Goal: Transaction & Acquisition: Obtain resource

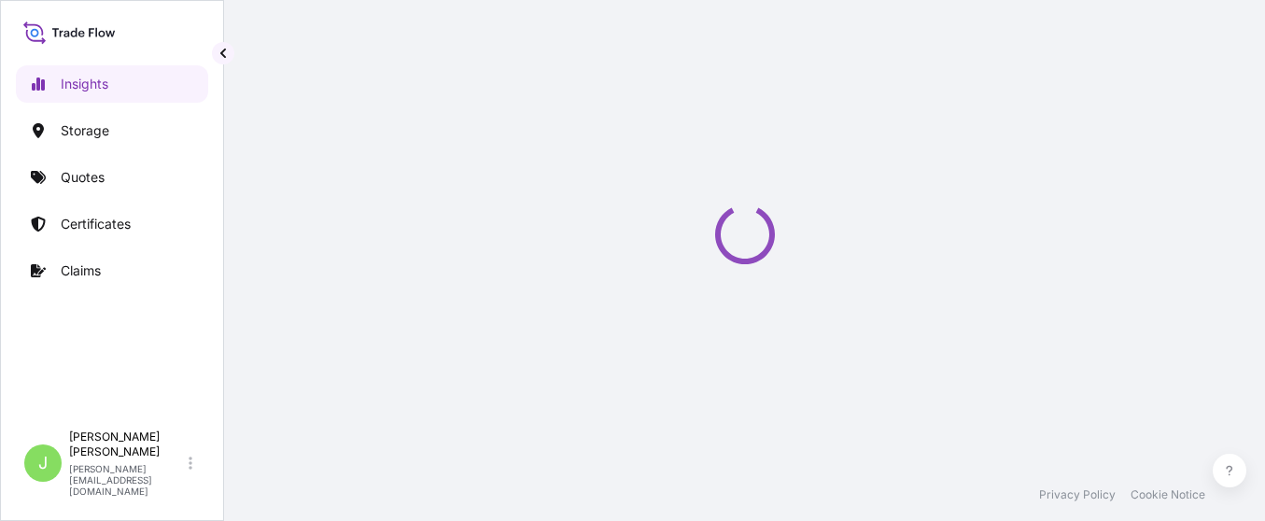
select select "2025"
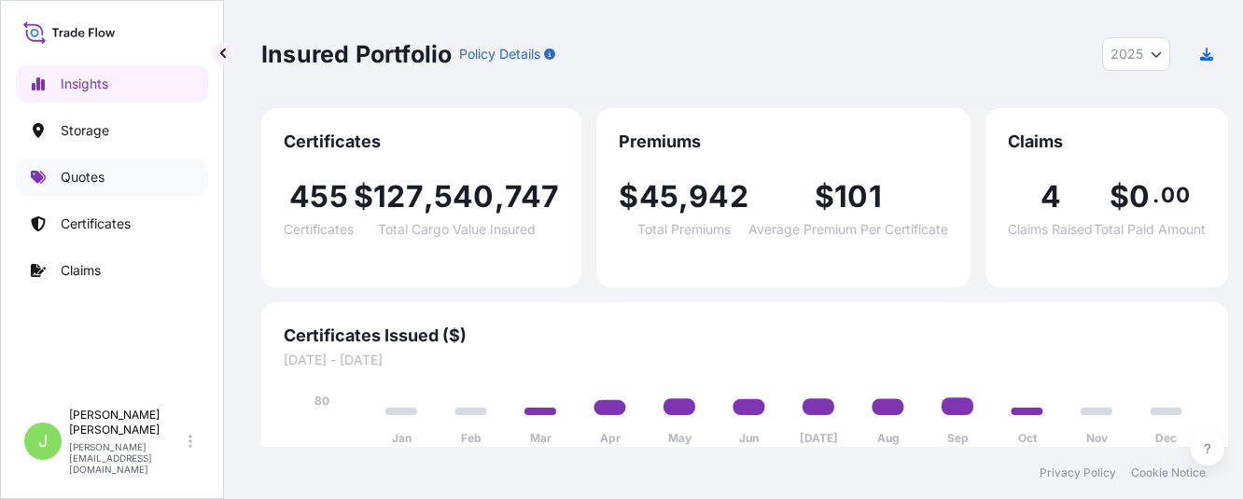
click at [113, 190] on link "Quotes" at bounding box center [112, 177] width 192 height 37
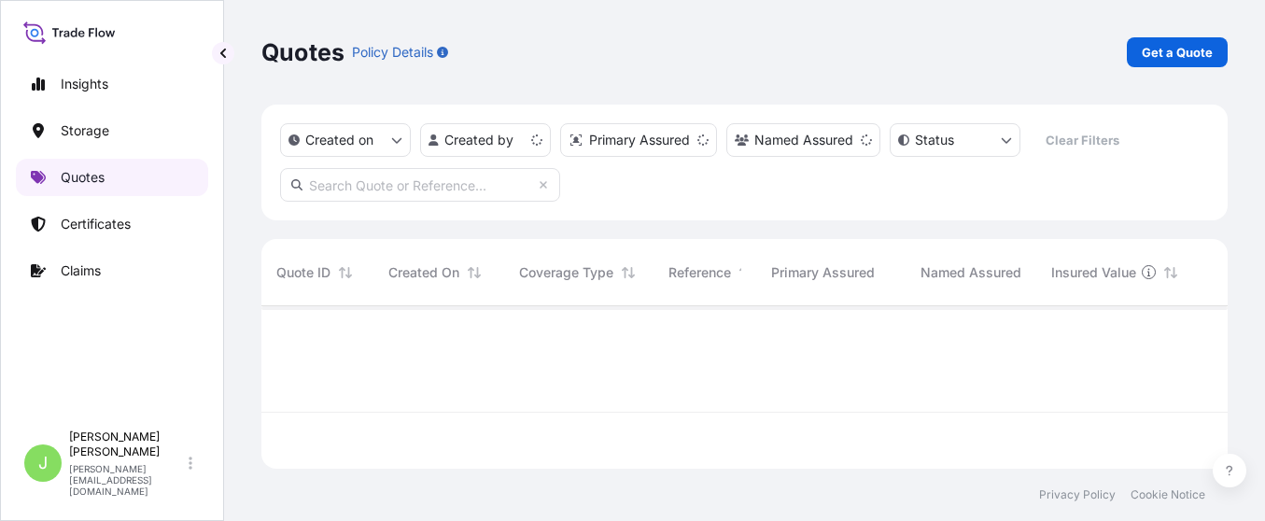
scroll to position [151, 945]
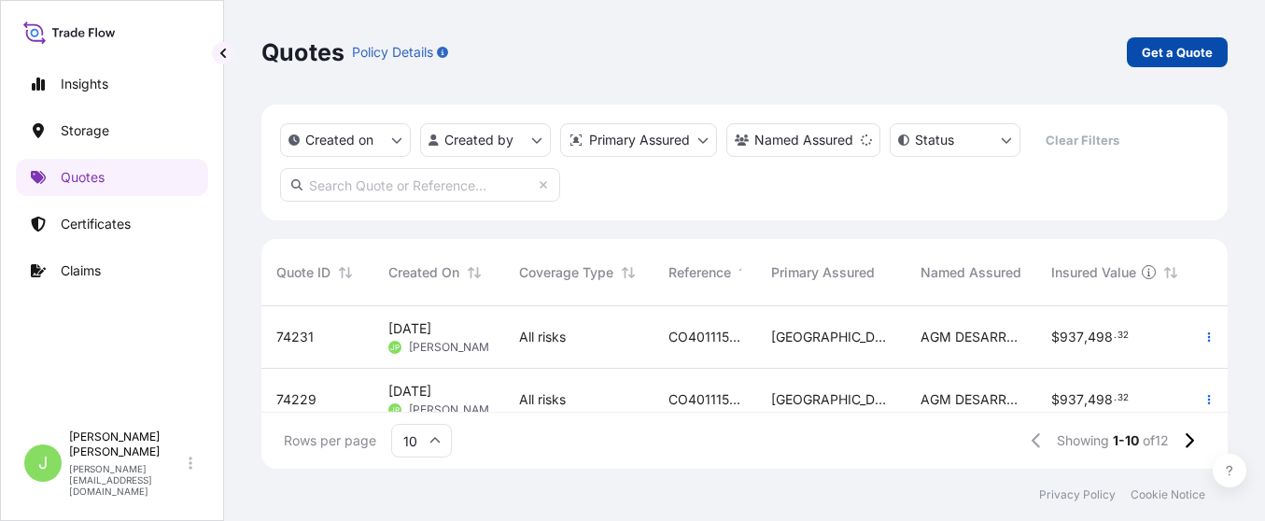
click at [1142, 59] on link "Get a Quote" at bounding box center [1177, 52] width 101 height 30
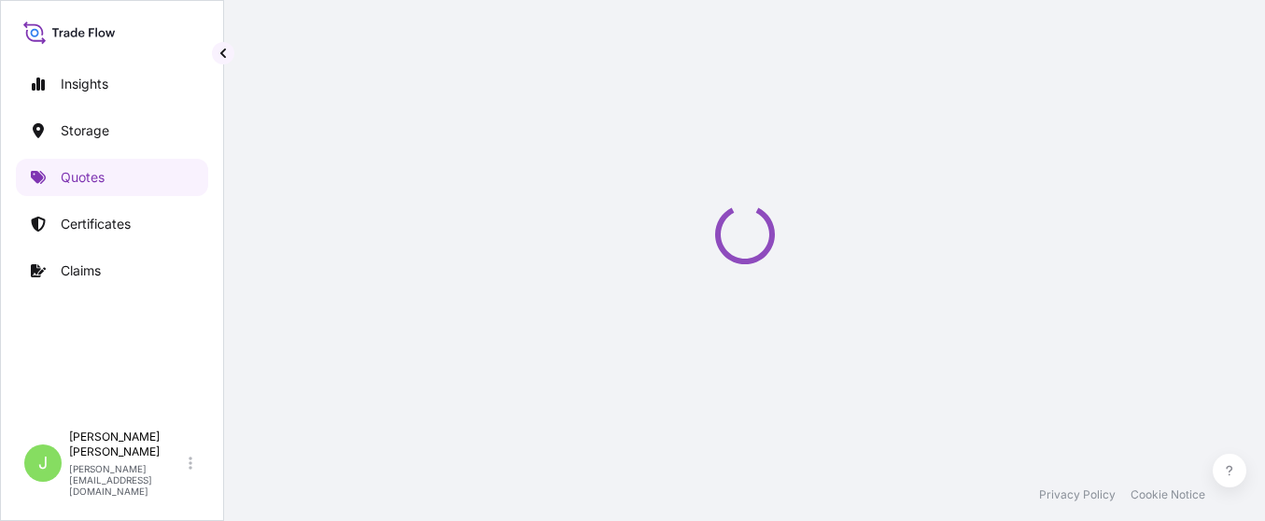
select select "Water"
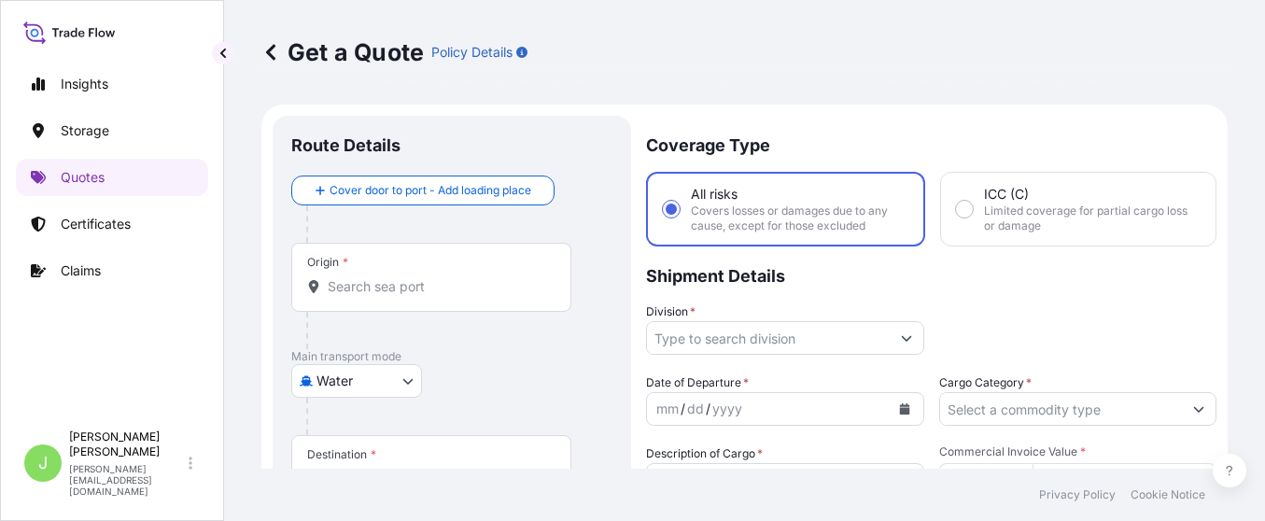
scroll to position [30, 0]
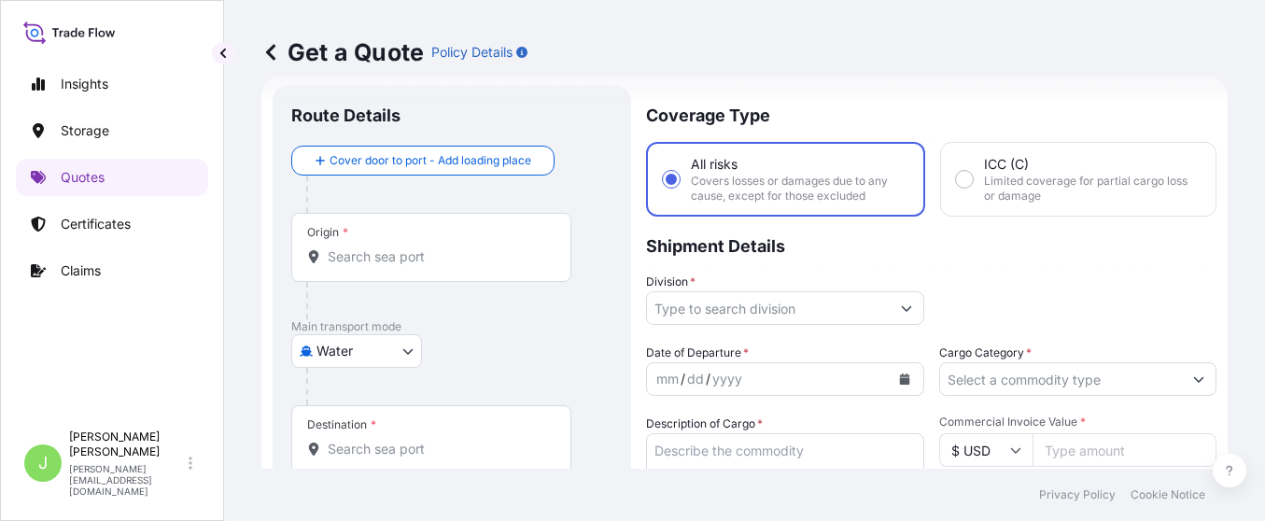
click at [445, 242] on div "Origin *" at bounding box center [431, 247] width 280 height 69
click at [445, 247] on input "Origin *" at bounding box center [438, 256] width 220 height 19
click at [638, 198] on form "Route Details Cover door to port - Add loading place Place of loading Road / In…" at bounding box center [744, 516] width 966 height 882
click at [483, 238] on div "Origin *" at bounding box center [431, 247] width 280 height 69
click at [483, 247] on input "Origin * Please select an origin" at bounding box center [438, 256] width 220 height 19
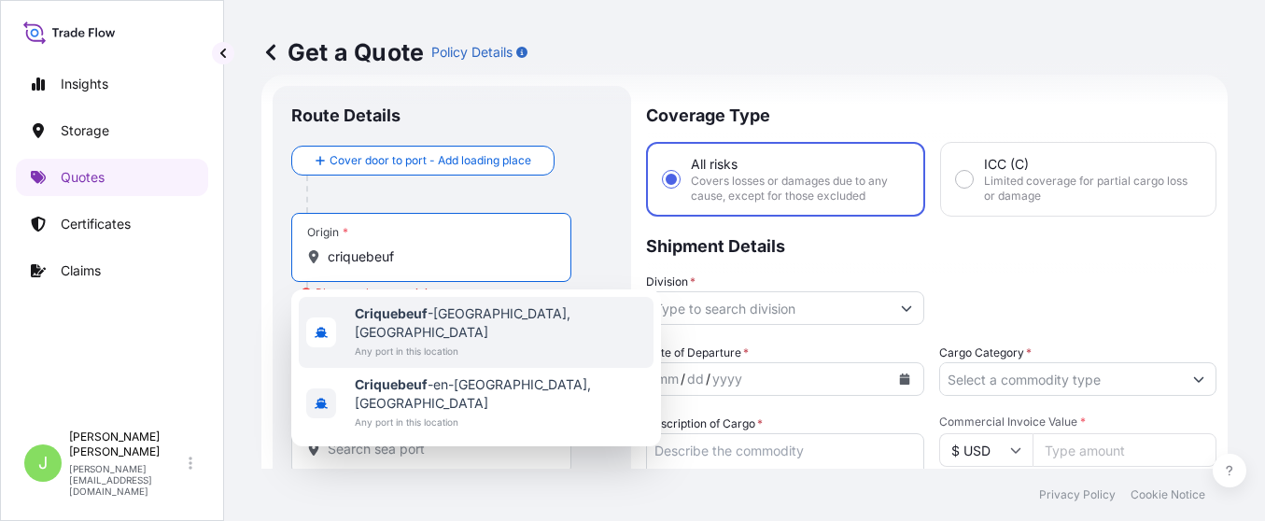
click at [487, 322] on span "[GEOGRAPHIC_DATA], [GEOGRAPHIC_DATA]" at bounding box center [500, 322] width 291 height 37
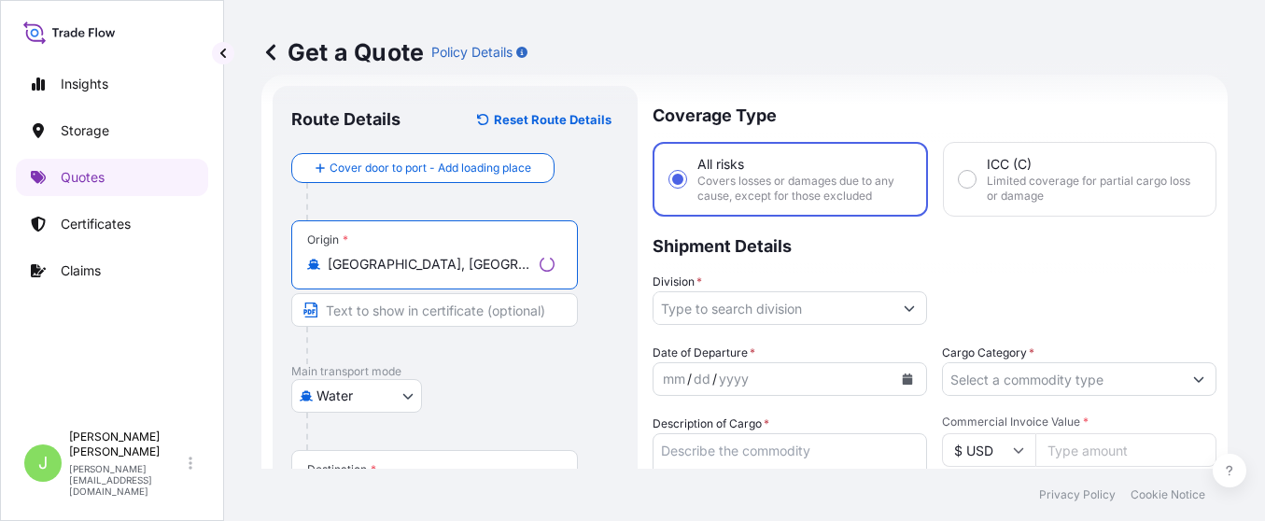
scroll to position [170, 0]
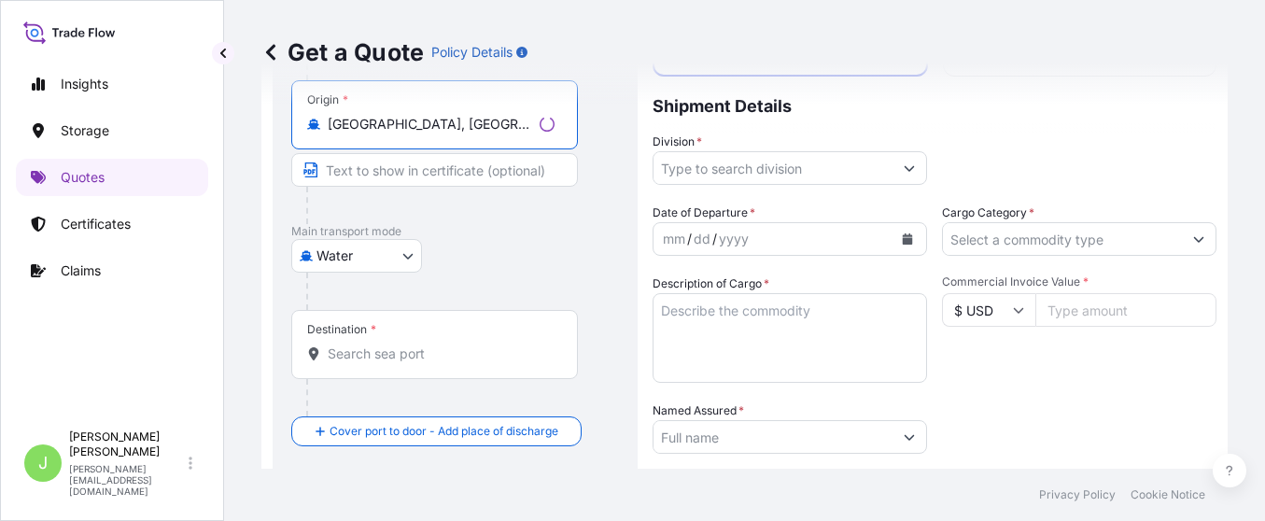
type input "[GEOGRAPHIC_DATA], [GEOGRAPHIC_DATA]"
click at [448, 347] on input "Destination *" at bounding box center [441, 353] width 227 height 19
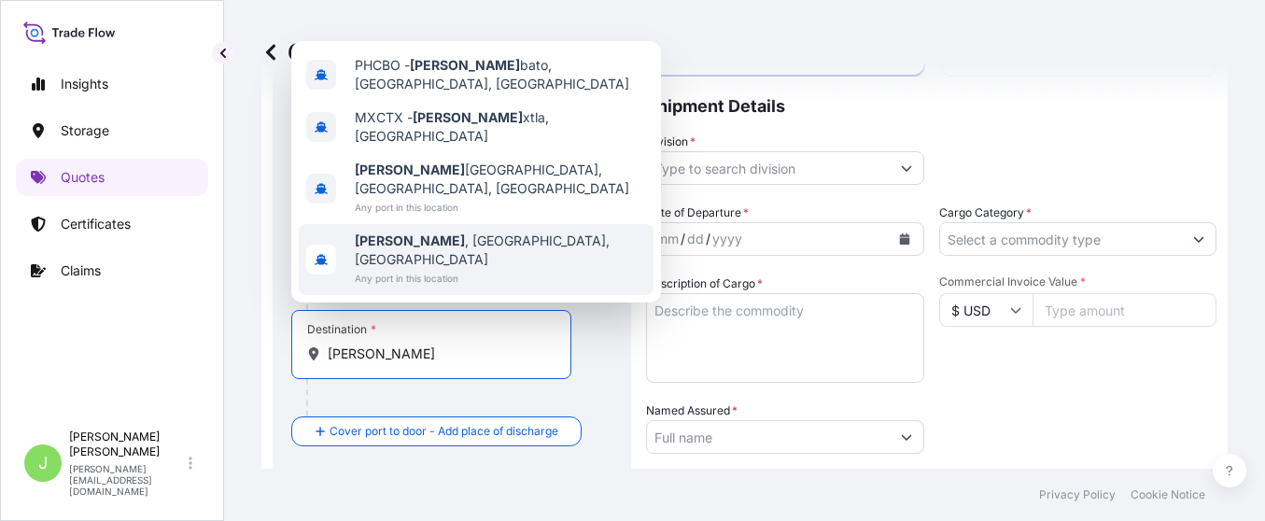
click at [395, 278] on span "Any port in this location" at bounding box center [500, 278] width 291 height 19
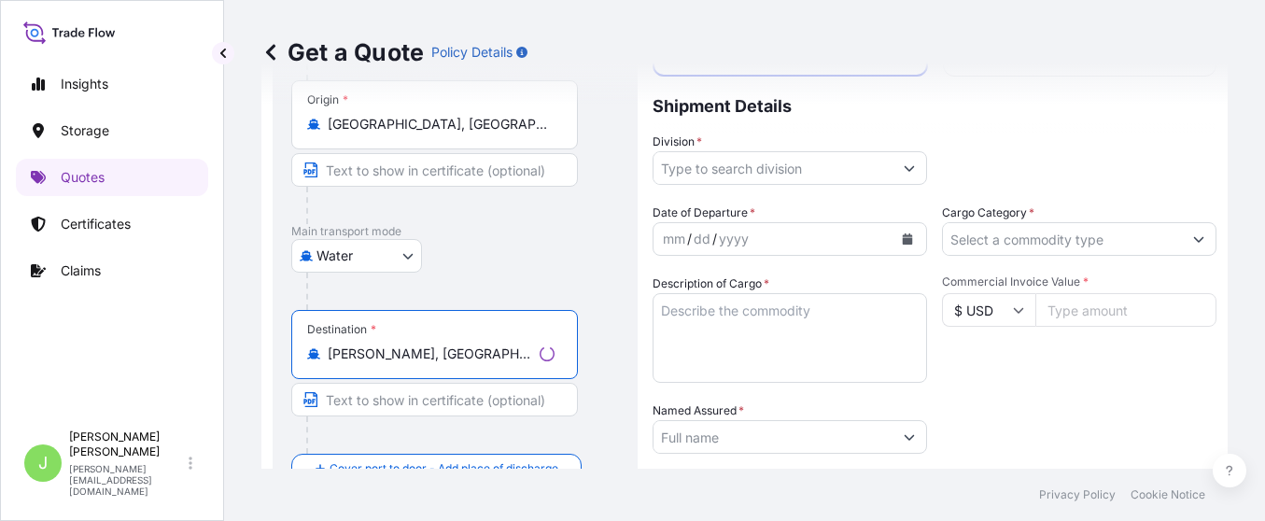
type input "[PERSON_NAME], [GEOGRAPHIC_DATA], [GEOGRAPHIC_DATA]"
click at [561, 232] on p "Main transport mode" at bounding box center [455, 231] width 328 height 15
click at [770, 155] on input "Division *" at bounding box center [768, 168] width 243 height 34
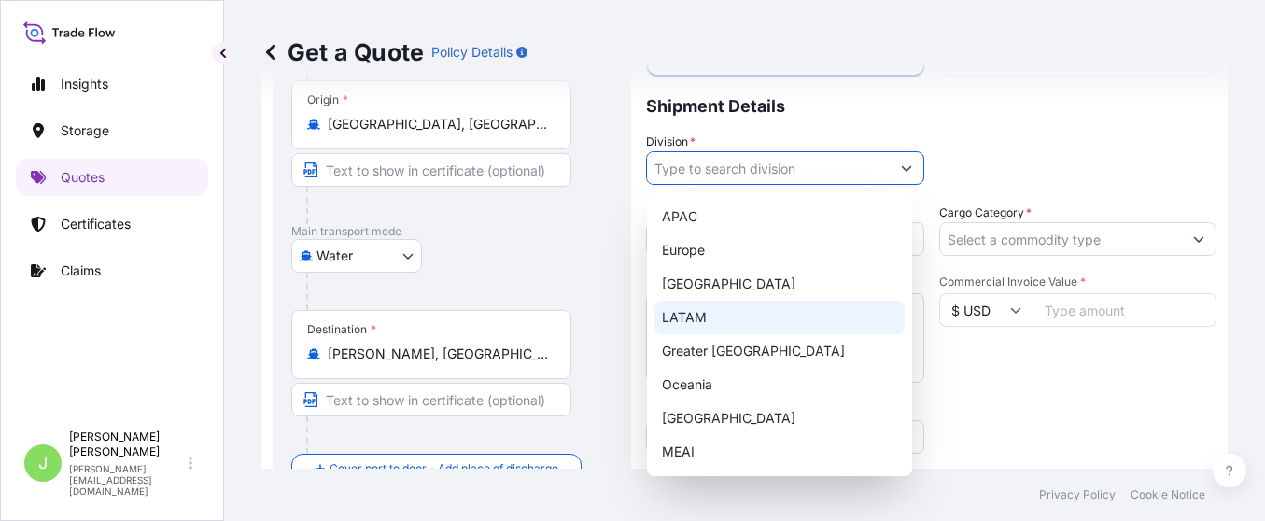
click at [709, 311] on div "LATAM" at bounding box center [779, 318] width 250 height 34
type input "LATAM"
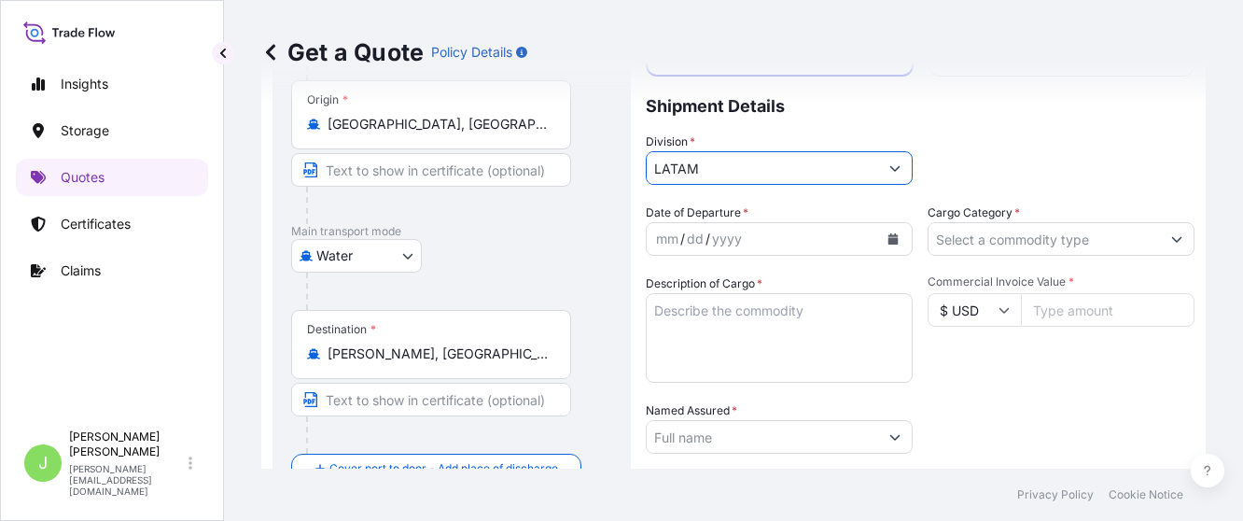
click at [983, 245] on input "Cargo Category *" at bounding box center [1045, 239] width 232 height 34
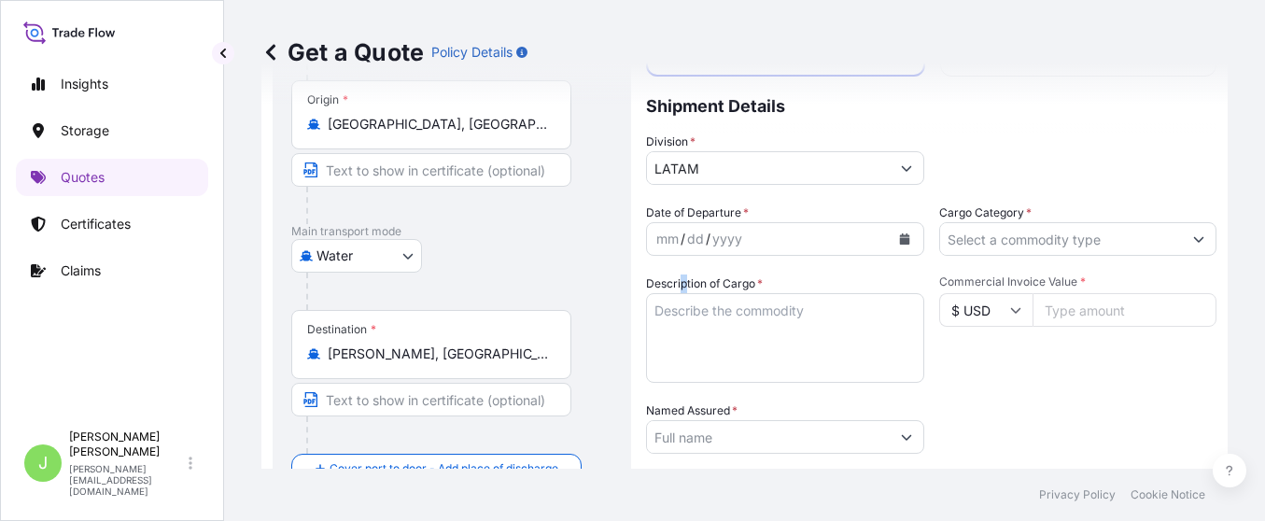
drag, startPoint x: 781, startPoint y: 485, endPoint x: 685, endPoint y: 288, distance: 219.2
click at [685, 288] on label "Description of Cargo *" at bounding box center [704, 283] width 117 height 19
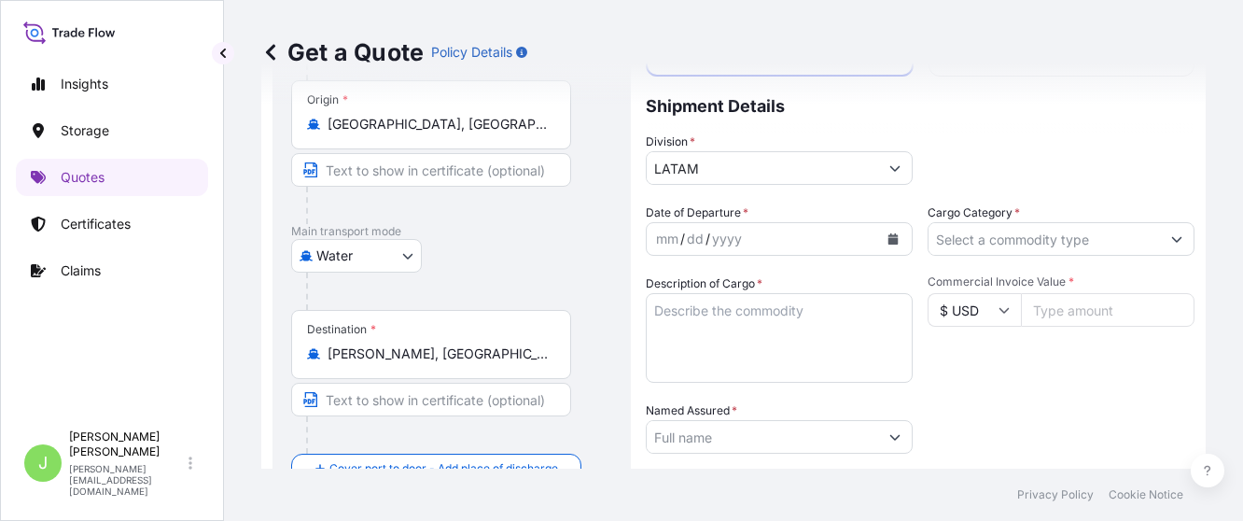
drag, startPoint x: 685, startPoint y: 288, endPoint x: 1010, endPoint y: 239, distance: 328.5
click at [1010, 239] on input "Cargo Category *" at bounding box center [1045, 239] width 232 height 34
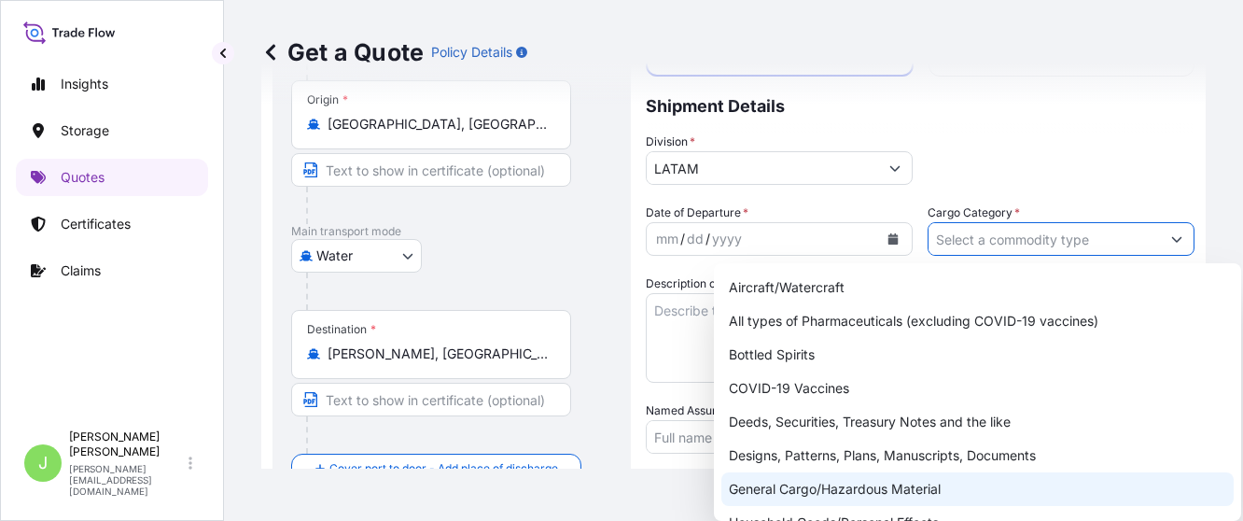
click at [840, 496] on div "General Cargo/Hazardous Material" at bounding box center [978, 489] width 513 height 34
type input "General Cargo/Hazardous Material"
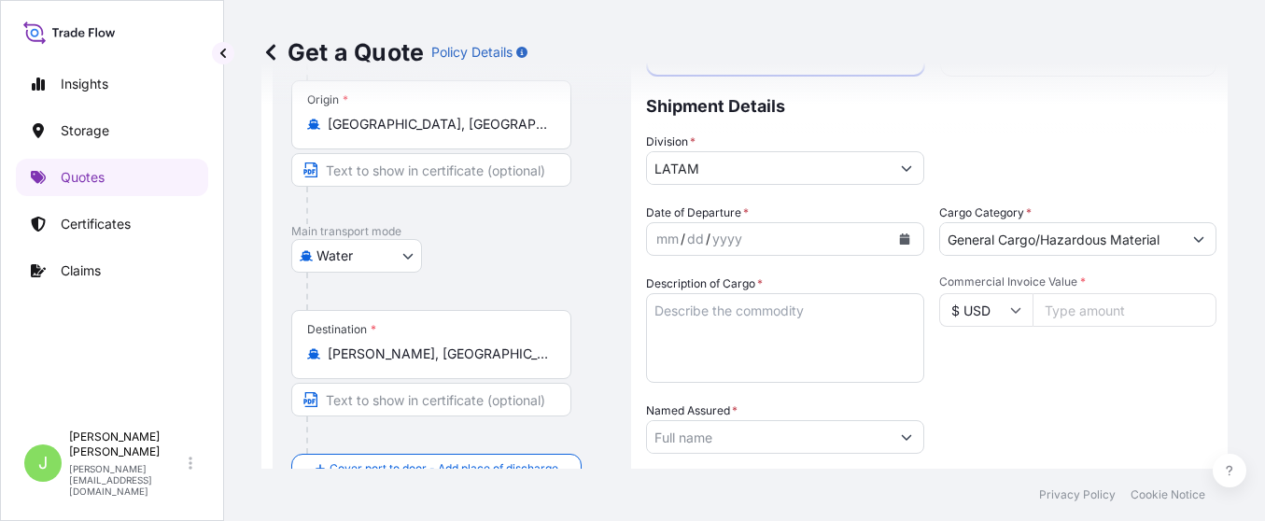
click at [1155, 136] on div "Division * LATAM" at bounding box center [931, 159] width 570 height 52
click at [897, 249] on button "Calendar" at bounding box center [905, 239] width 30 height 30
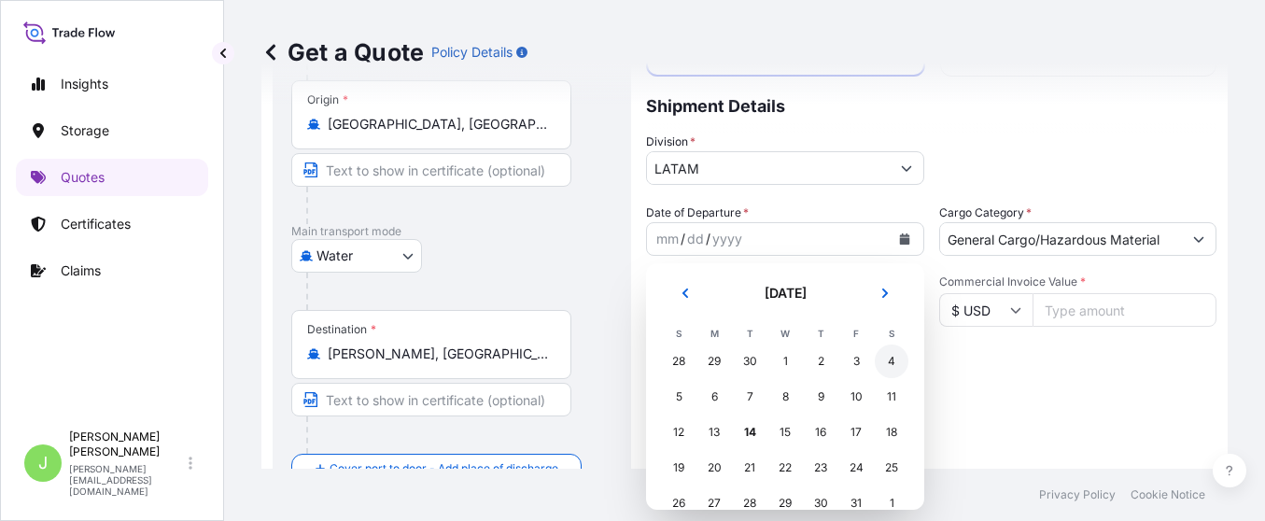
click at [897, 359] on div "4" at bounding box center [892, 361] width 34 height 34
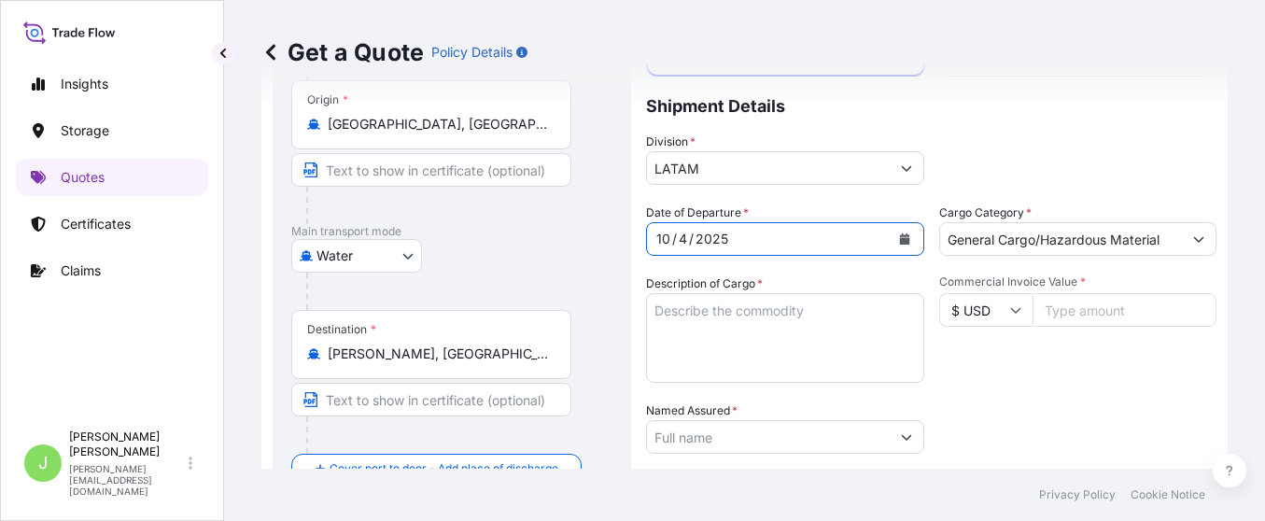
click at [991, 409] on div "Date of Departure * [DATE] Cargo Category * General Cargo/Hazardous Material De…" at bounding box center [931, 435] width 570 height 463
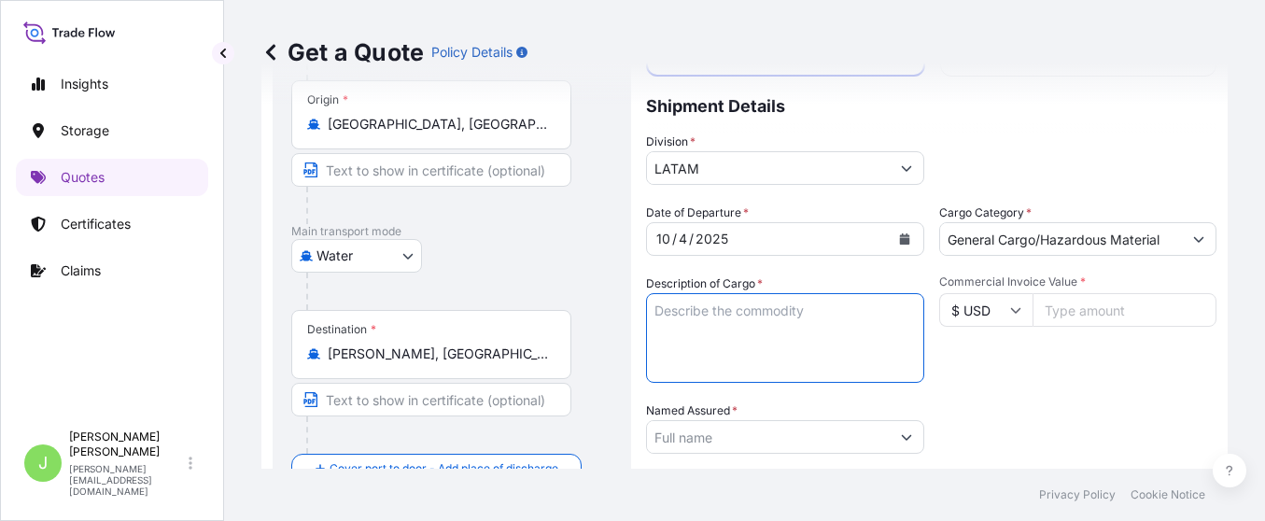
click at [822, 315] on textarea "Description of Cargo *" at bounding box center [785, 338] width 278 height 90
paste textarea "Fragancias, Gorras [PERSON_NAME], bolsos, mochilas, tester de fragancias, minia…"
click at [823, 353] on textarea "Description of Cargo *" at bounding box center [785, 338] width 278 height 90
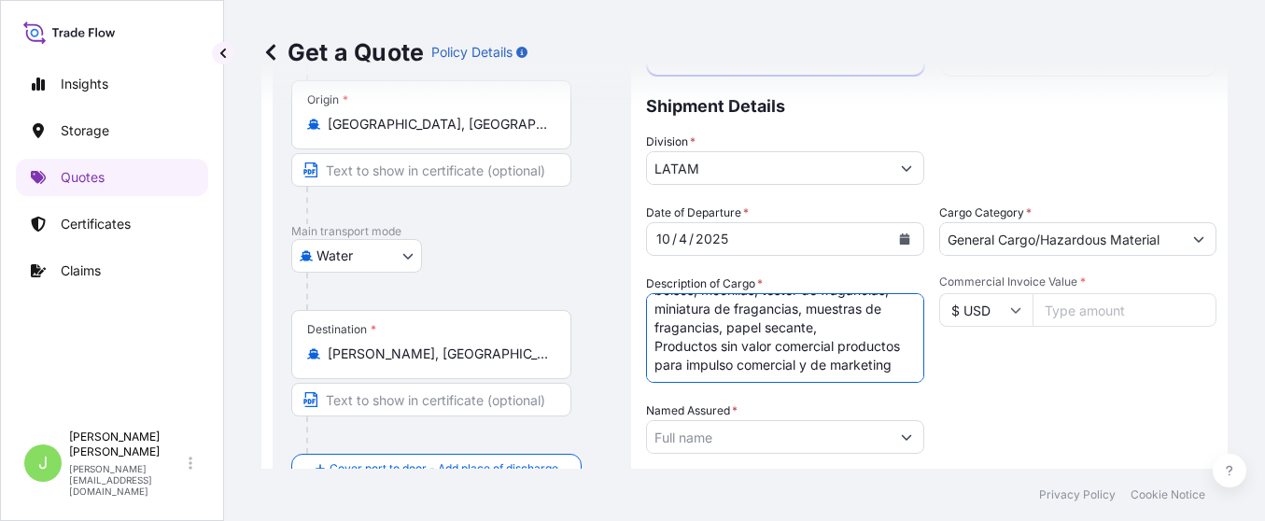
type textarea "Fragancias, Gorras [PERSON_NAME], bolsos, mochilas, tester de fragancias, minia…"
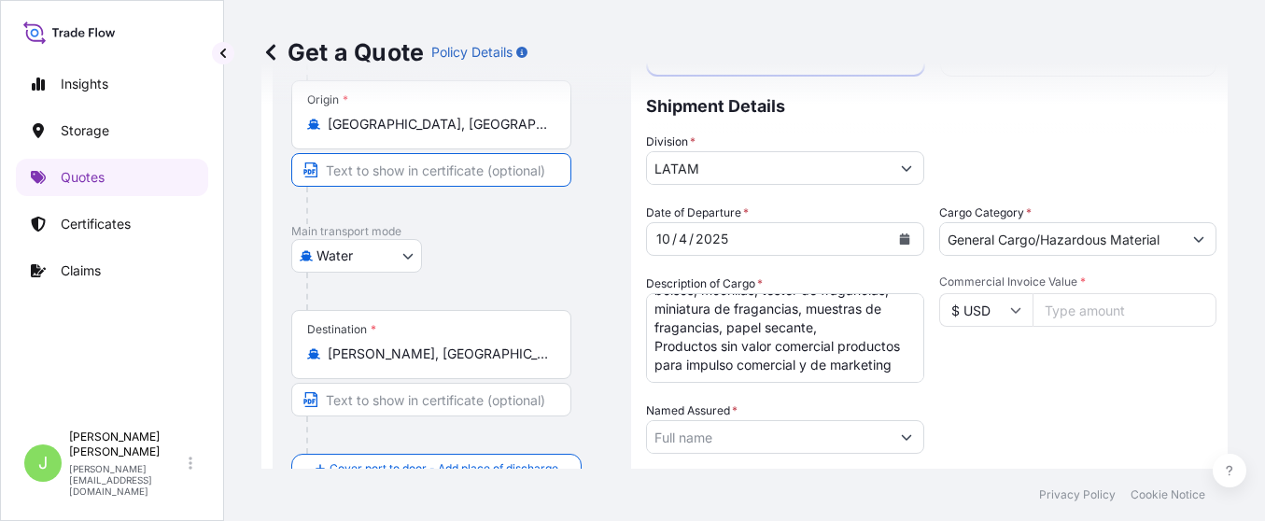
click at [390, 173] on input "Text to appear on certificate" at bounding box center [431, 170] width 280 height 34
click at [415, 171] on input "Text to appear on certificate" at bounding box center [431, 170] width 280 height 34
paste input "BOLLORE LOGISTICS / INTERPARFUMS FRANCE Logistics - Storage - Distribution - Ad…"
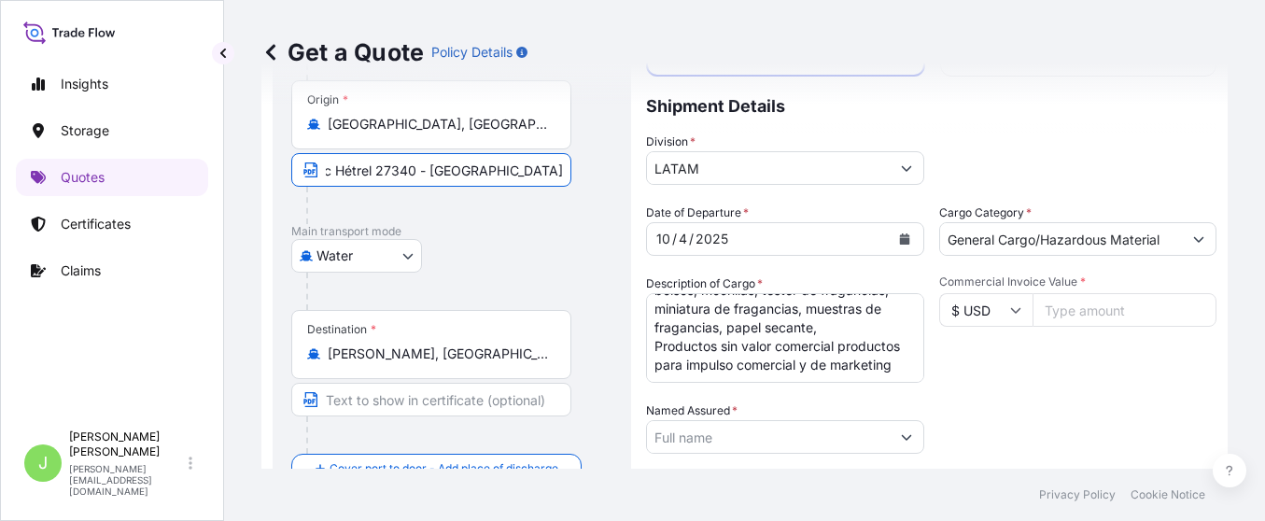
drag, startPoint x: 411, startPoint y: 164, endPoint x: 690, endPoint y: 163, distance: 279.1
click at [690, 163] on form "Route Details Reset Route Details Cover door to port - Add loading place Place …" at bounding box center [744, 376] width 966 height 882
type input "BOLLORE LOGISTICS / INTERPARFUMS FRANCE Logistics - Storage - Distribution - Ad…"
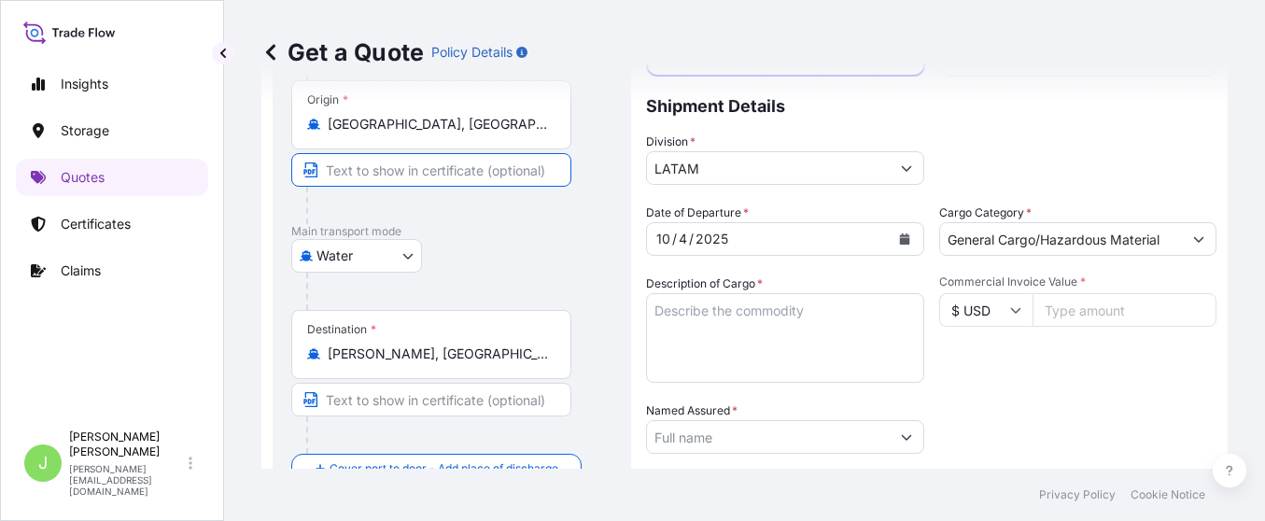
scroll to position [0, 0]
click at [546, 185] on input "Text to appear on certificate" at bounding box center [431, 170] width 280 height 34
paste input "BOLLORE LOGISTICS / INTERPARFUMS FRANCE Logistics - Storage - Distribution - Ad…"
type input "BOLLORE LOGISTICS / INTERPARFUMS FRANCE Logistics - Storage - Distribution - Ad…"
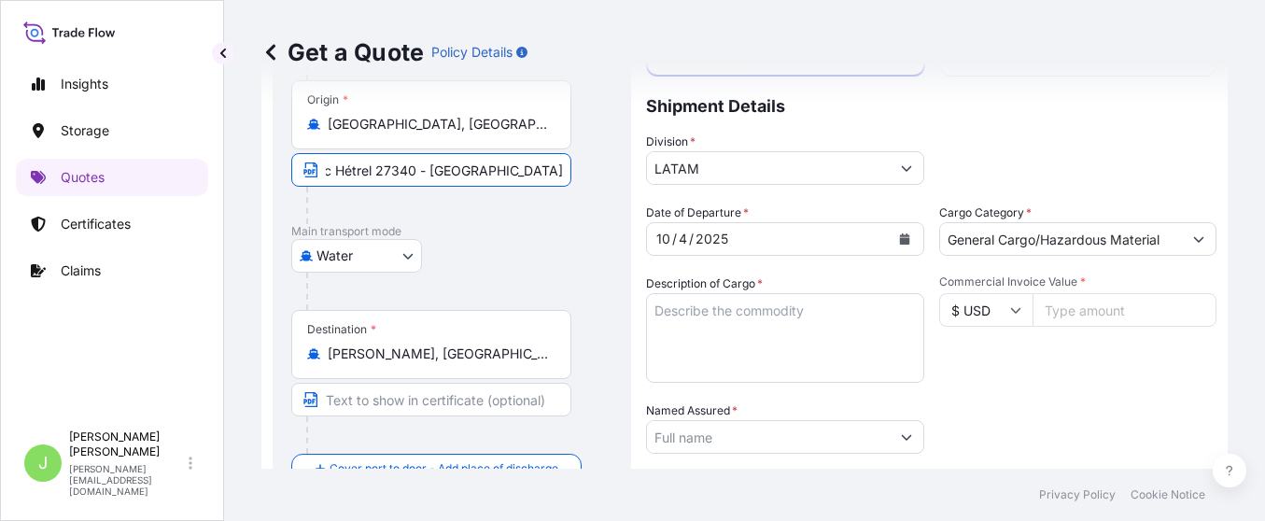
scroll to position [0, 0]
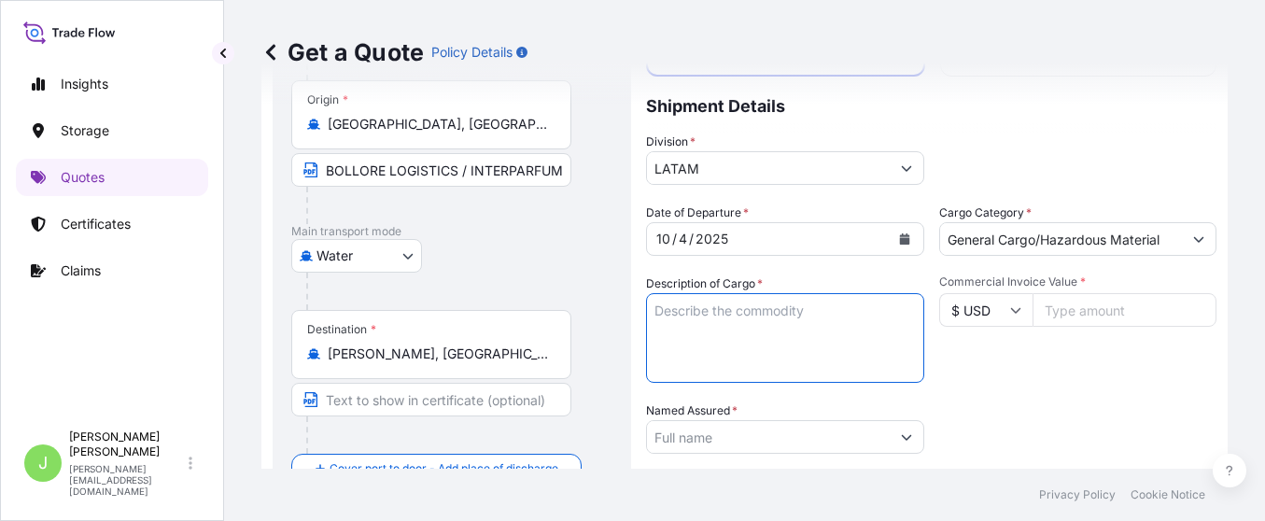
click at [838, 332] on textarea "Description of Cargo *" at bounding box center [785, 338] width 278 height 90
paste textarea "Fragancias, Gorras [PERSON_NAME], bolsos, mochilas, tester de fragancias, minia…"
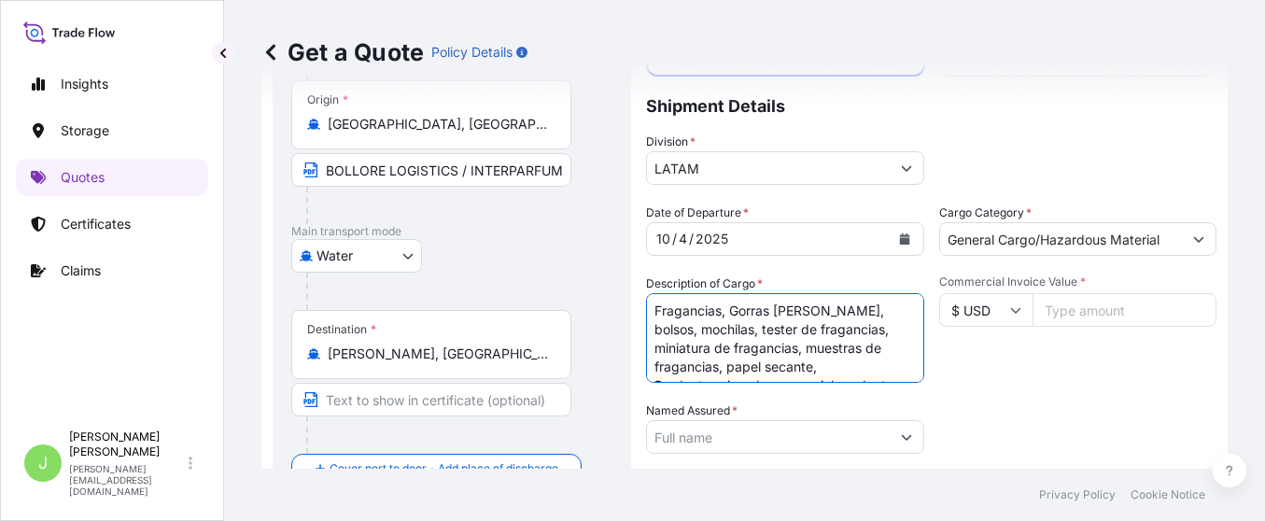
scroll to position [49, 0]
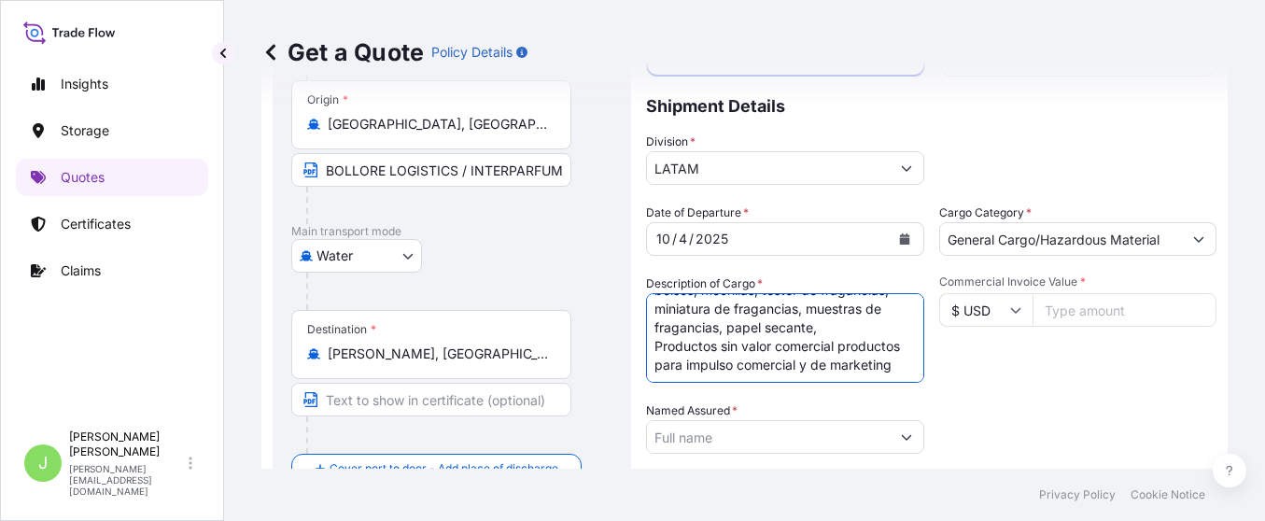
type textarea "Fragancias, Gorras [PERSON_NAME], bolsos, mochilas, tester de fragancias, minia…"
click at [1086, 306] on input "Commercial Invoice Value *" at bounding box center [1124, 310] width 185 height 34
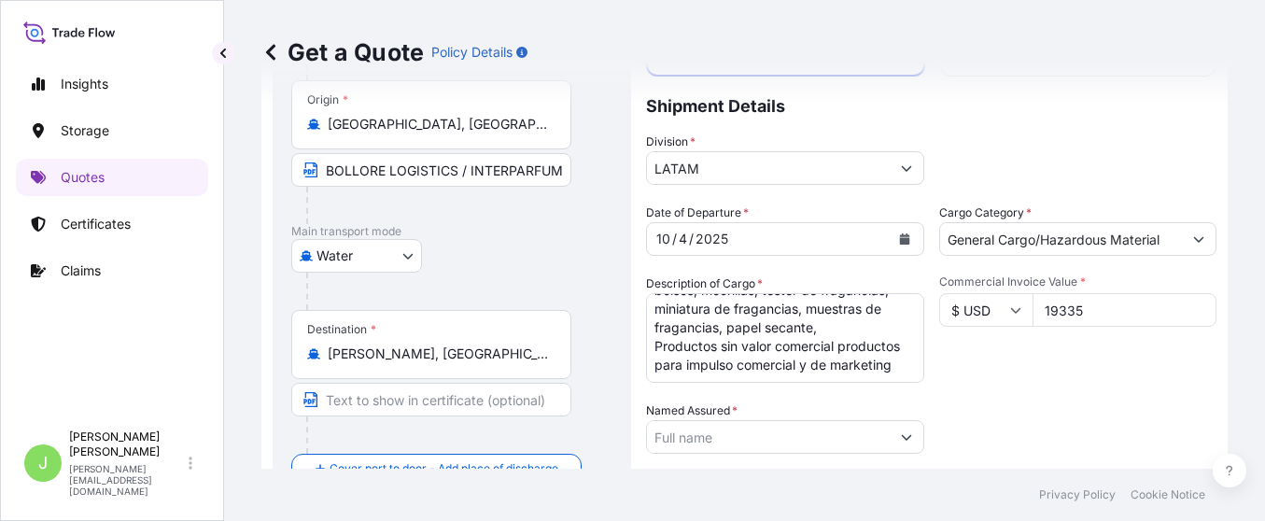
type input "193352"
type input "193352.71"
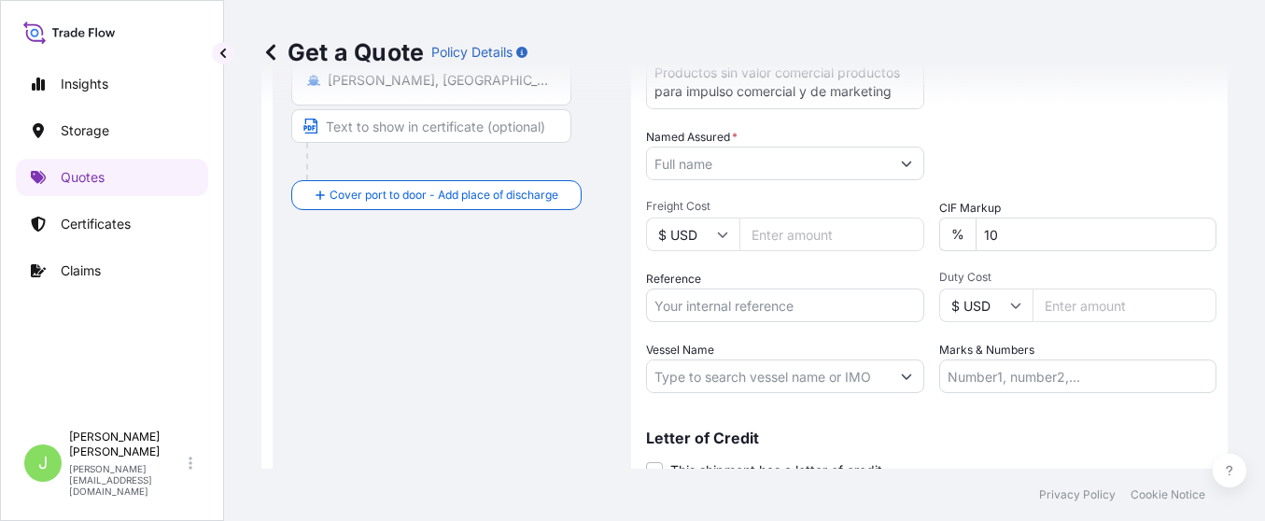
scroll to position [450, 0]
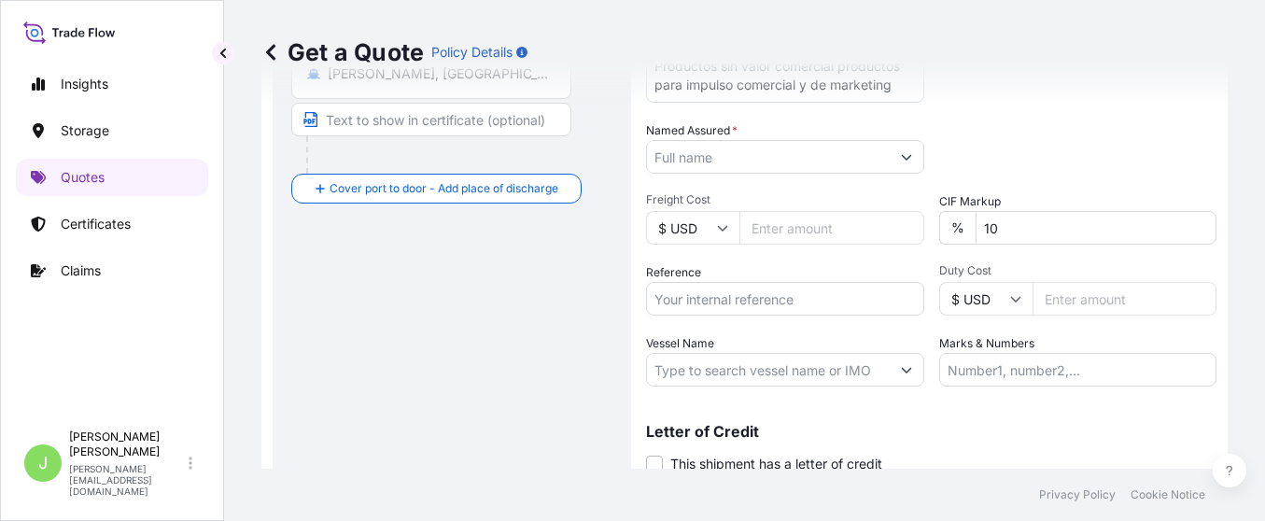
click at [728, 289] on input "Reference" at bounding box center [785, 299] width 278 height 34
paste input "CO4011156432"
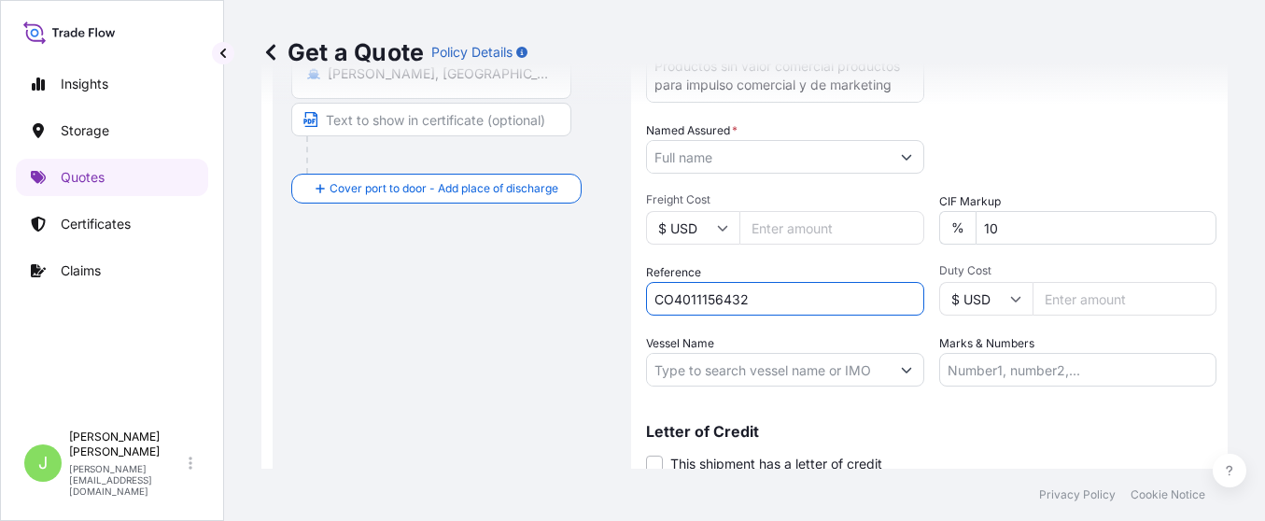
type input "CO4011156432"
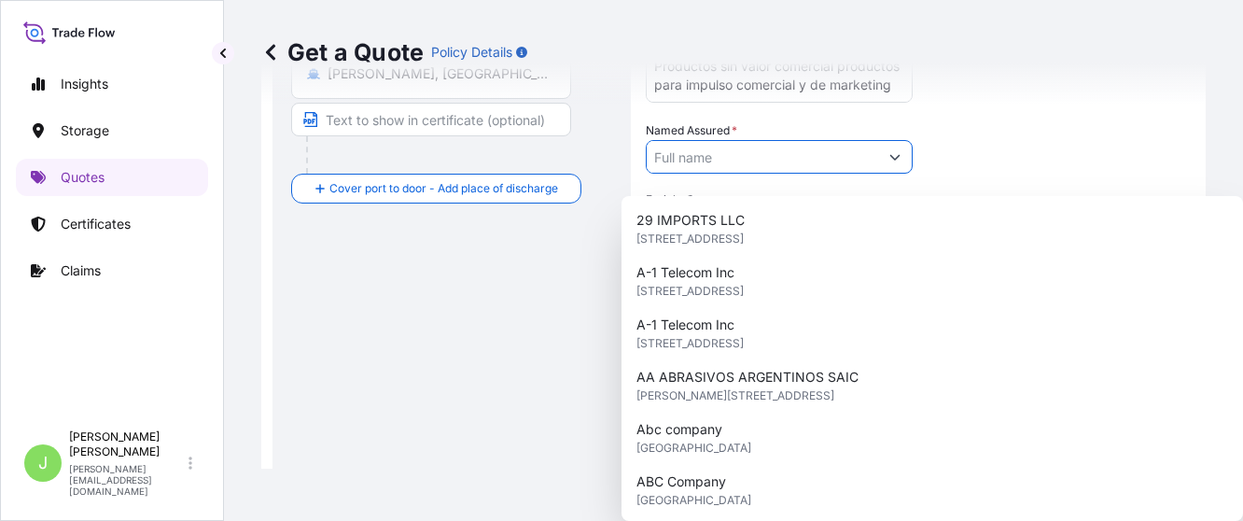
click at [748, 150] on div "Named Assured *" at bounding box center [779, 147] width 267 height 52
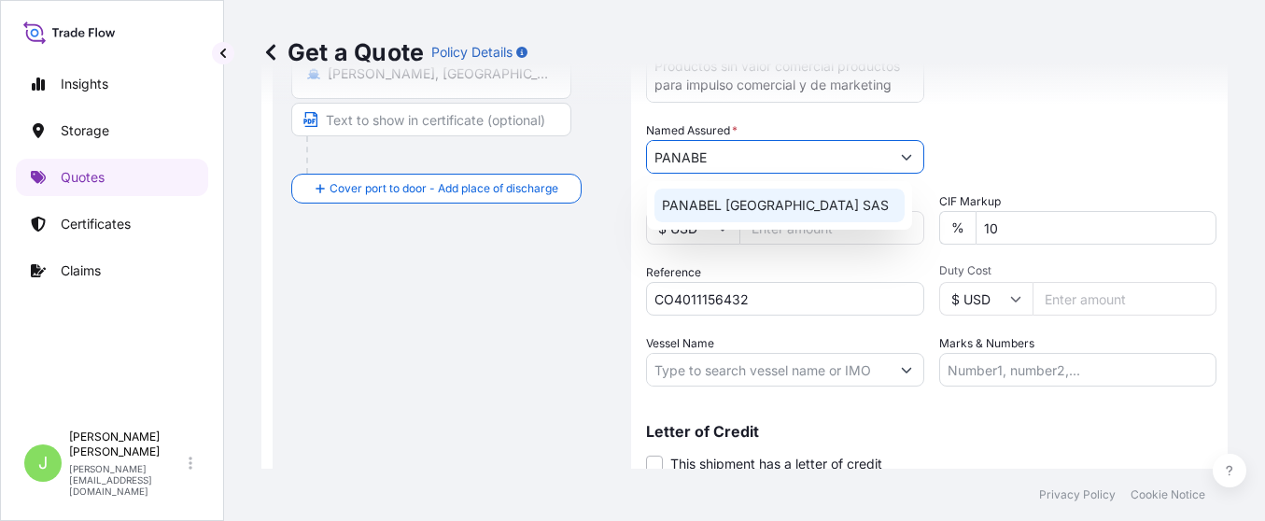
click at [777, 211] on span "PANABEL [GEOGRAPHIC_DATA] SAS" at bounding box center [775, 205] width 227 height 19
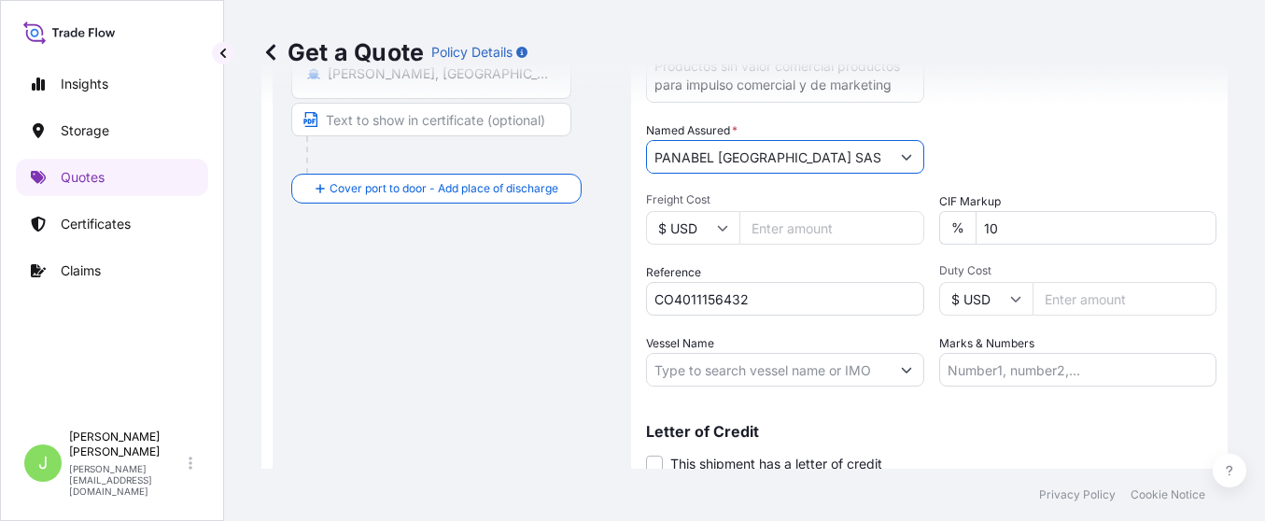
type input "PANABEL [GEOGRAPHIC_DATA] SAS"
click at [413, 288] on div "Route Details Reset Route Details Cover door to port - Add loading place Place …" at bounding box center [451, 95] width 321 height 822
click at [1089, 103] on div "Get a Quote Policy Details" at bounding box center [744, 52] width 966 height 105
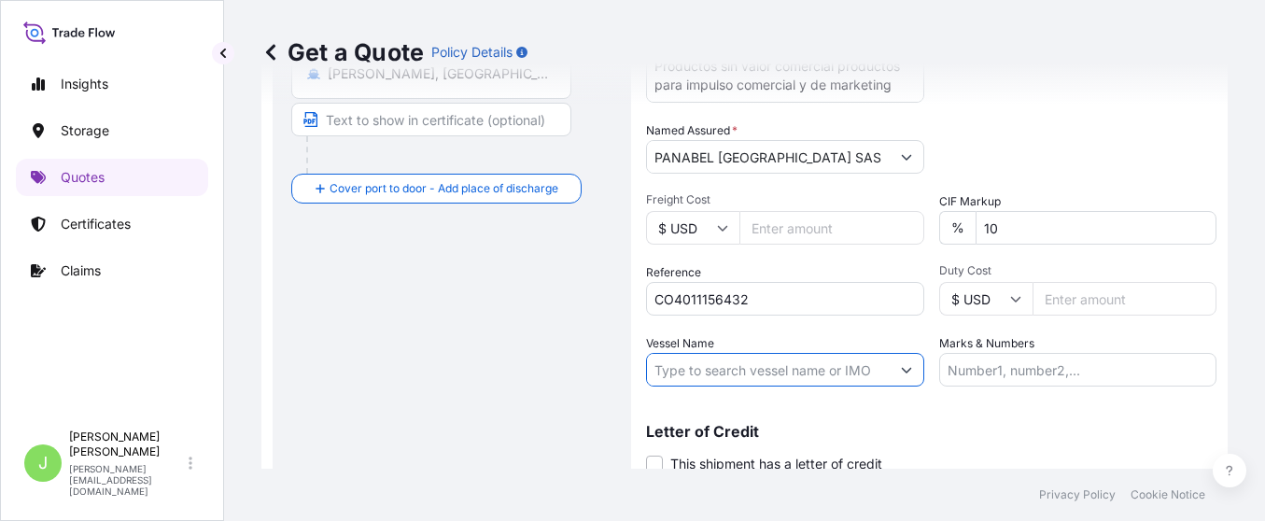
click at [734, 377] on input "Vessel Name" at bounding box center [768, 370] width 243 height 34
paste input "GSL [PERSON_NAME] 540N"
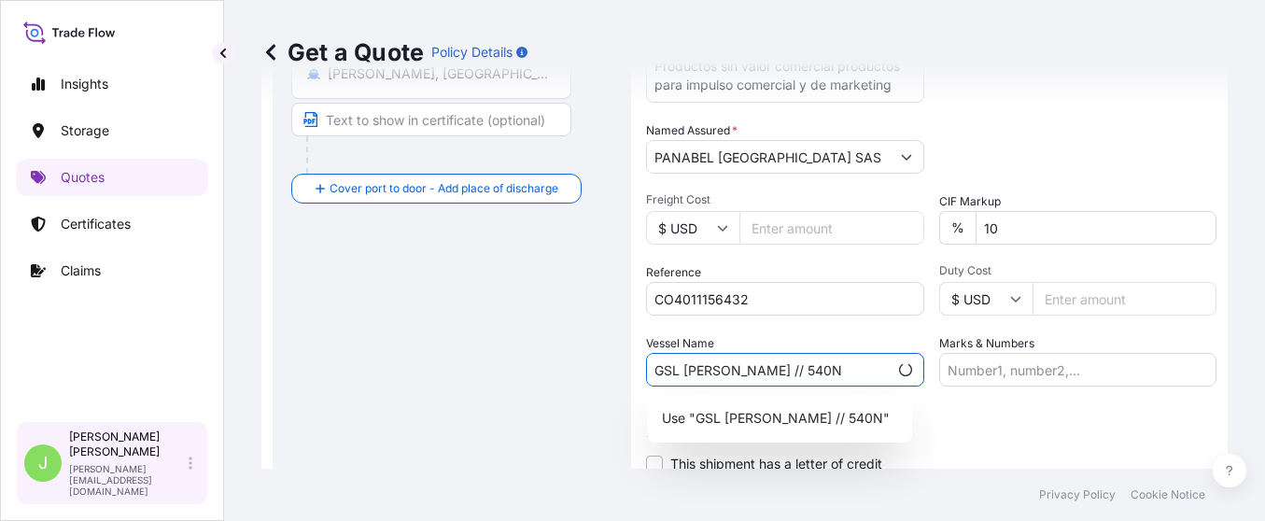
type input "GSL [PERSON_NAME] // 540N"
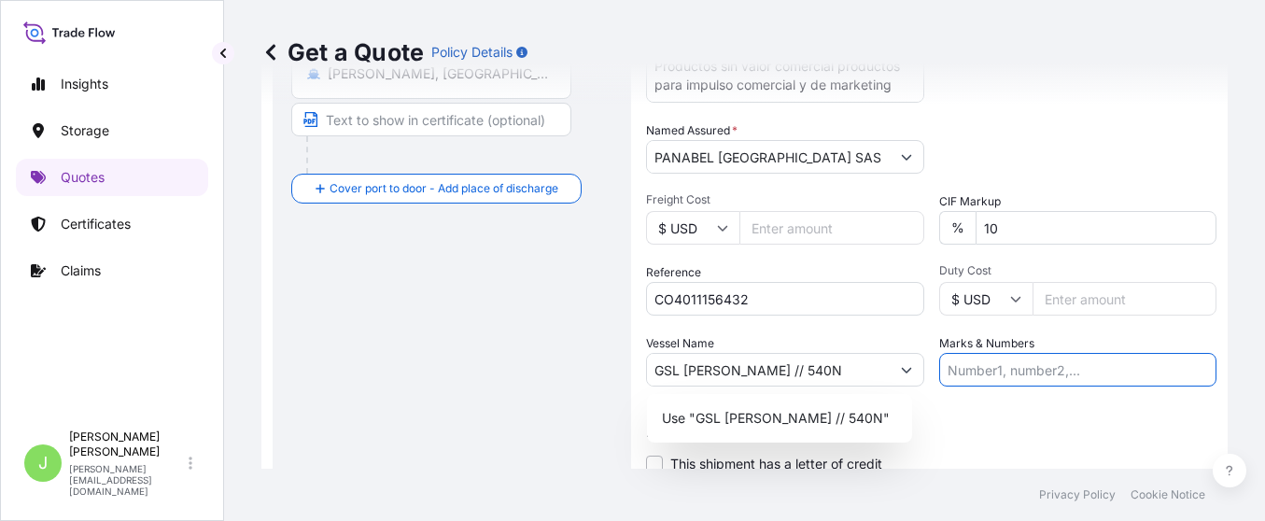
paste input "FR1225542074 CONT . HLXU5405322"
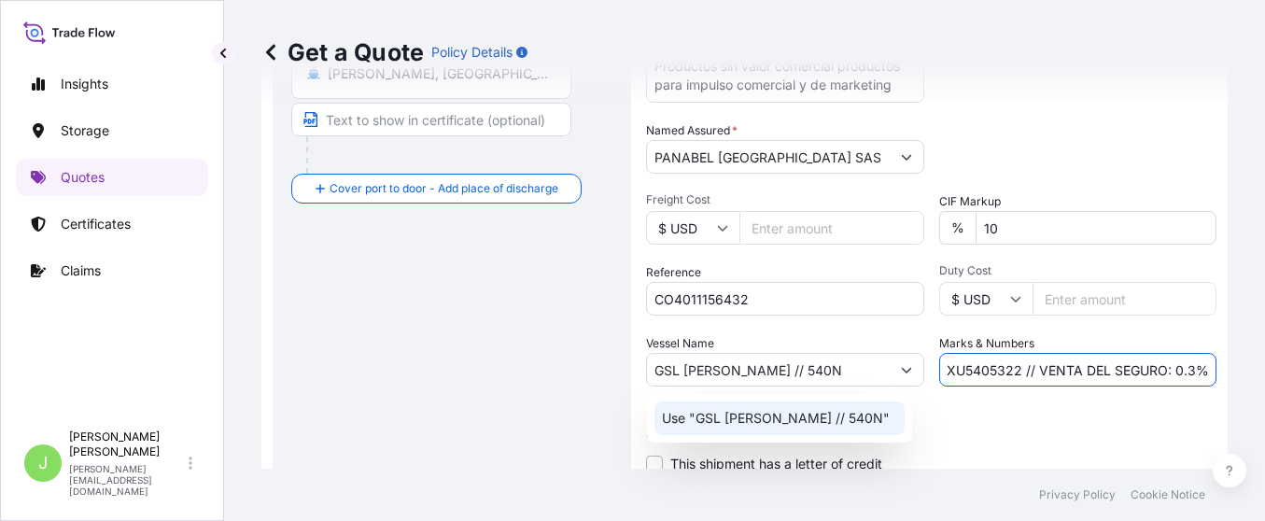
click at [744, 423] on p "Use "GSL [PERSON_NAME] // 540N"" at bounding box center [776, 418] width 228 height 19
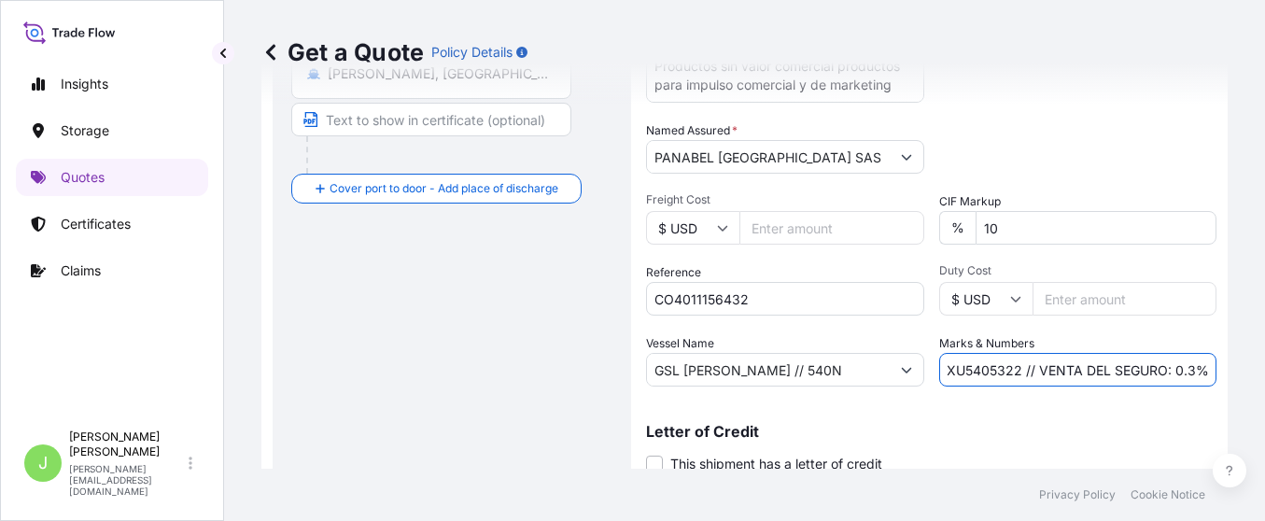
type input "FR1225542074 CONT . HLXU5405322 // VENTA DEL SEGURO: 0.3%"
click at [529, 339] on div "Route Details Reset Route Details Cover door to port - Add loading place Place …" at bounding box center [451, 95] width 321 height 822
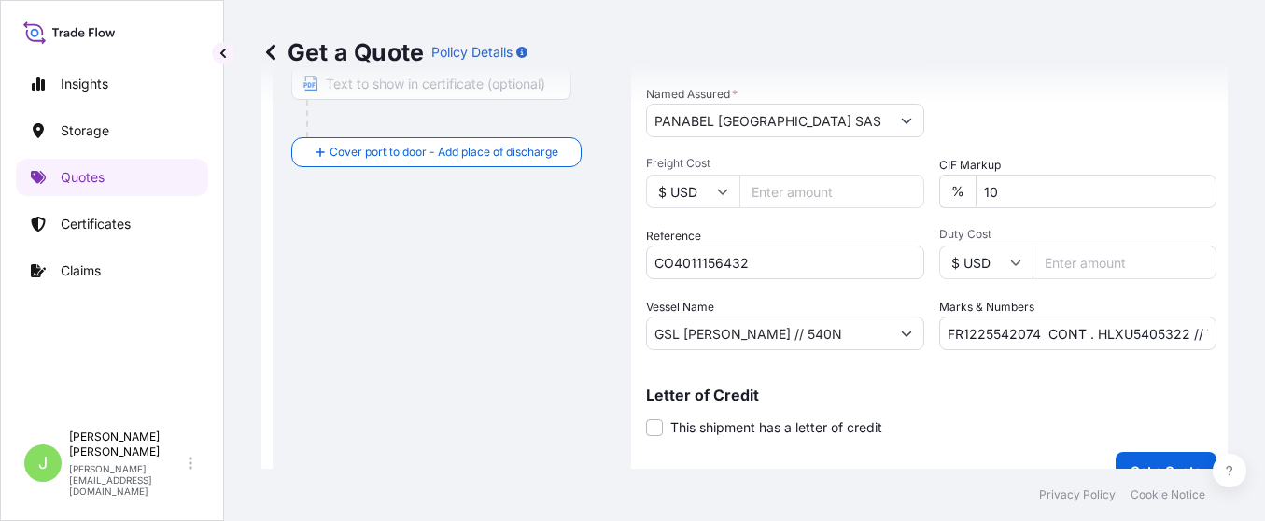
scroll to position [518, 0]
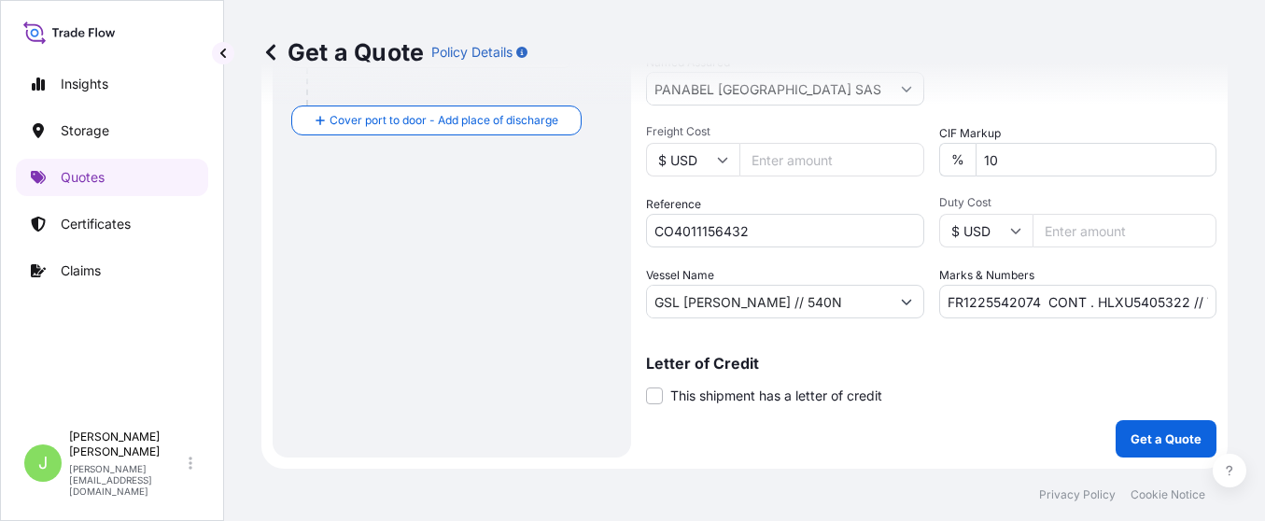
click at [1185, 298] on input "FR1225542074 CONT . HLXU5405322 // VENTA DEL SEGURO: 0.3%" at bounding box center [1078, 302] width 278 height 34
click at [1116, 442] on button "Get a Quote" at bounding box center [1166, 438] width 101 height 37
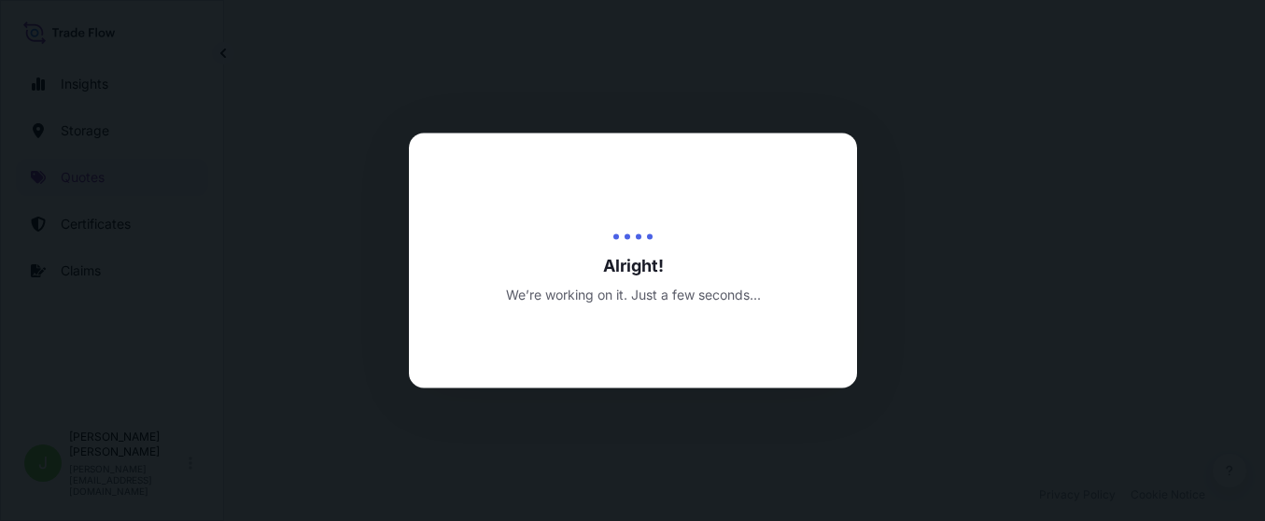
select select "Water"
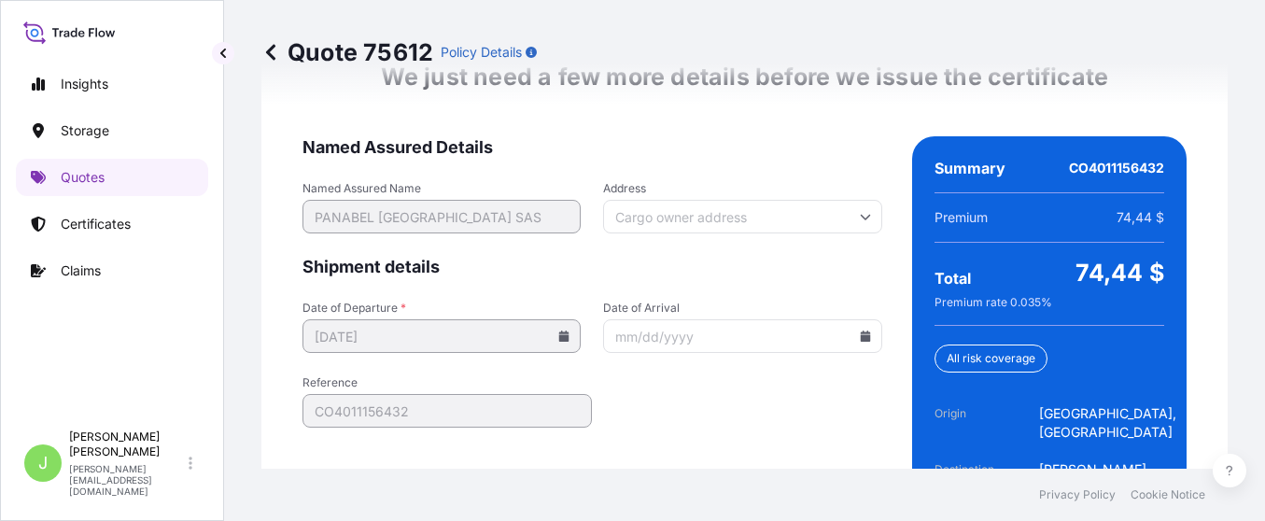
scroll to position [3066, 0]
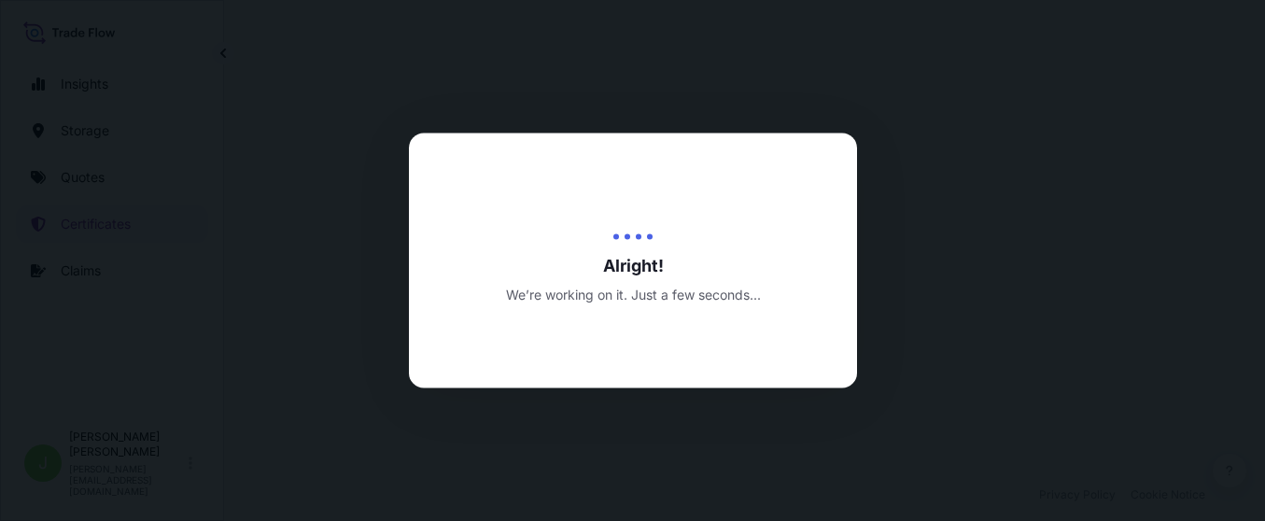
click at [701, 255] on span "Alright!" at bounding box center [633, 266] width 448 height 22
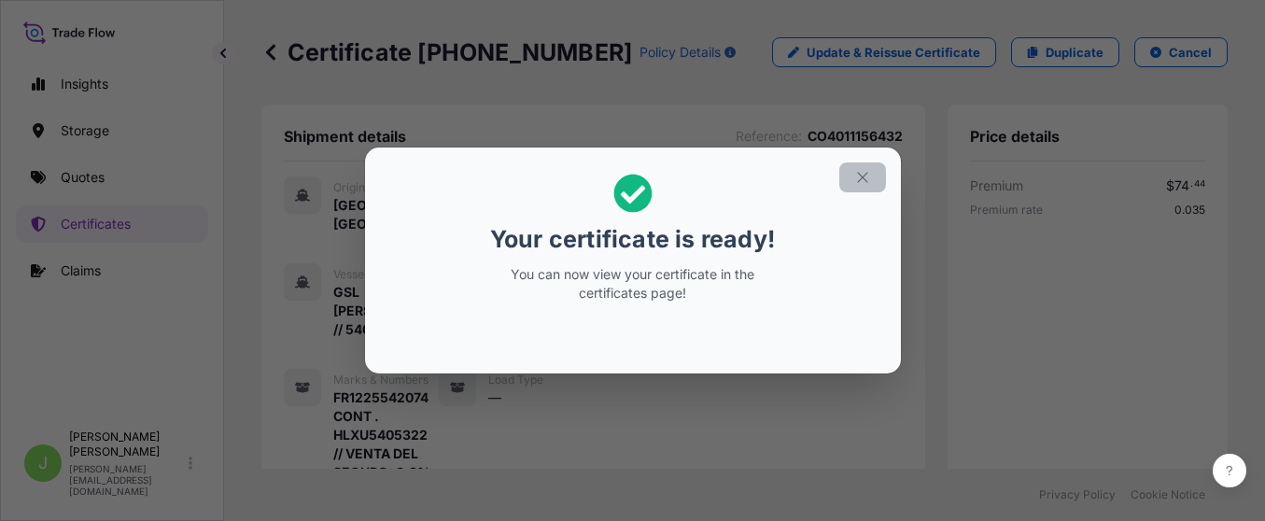
click at [859, 178] on icon "button" at bounding box center [862, 177] width 17 height 17
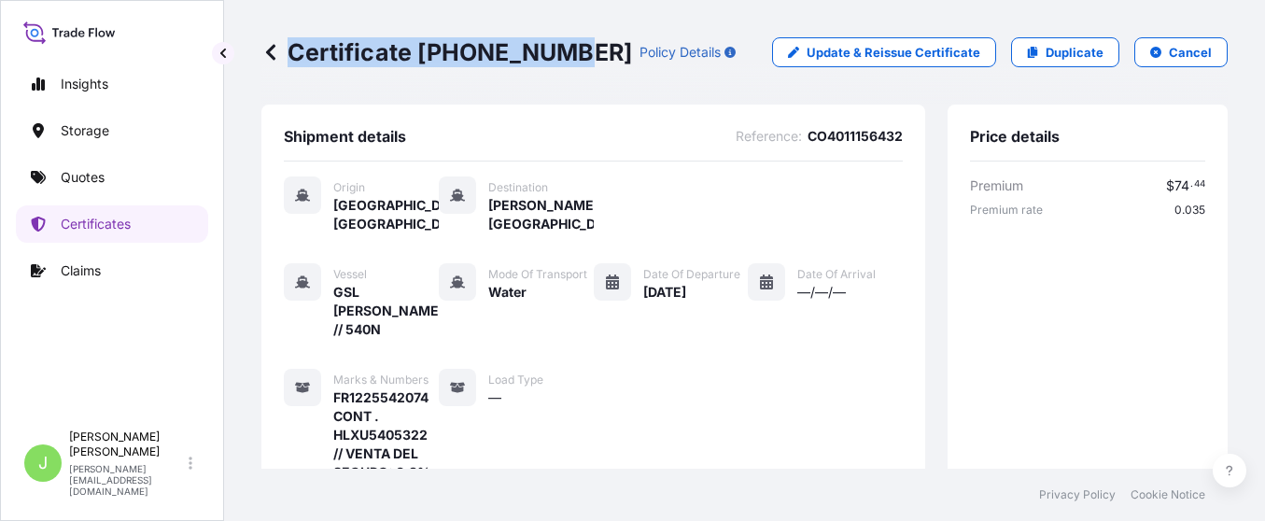
drag, startPoint x: 293, startPoint y: 50, endPoint x: 561, endPoint y: 49, distance: 267.9
click at [561, 49] on p "Certificate [PHONE_NUMBER]" at bounding box center [446, 52] width 371 height 30
copy p "Certificate [PHONE_NUMBER]"
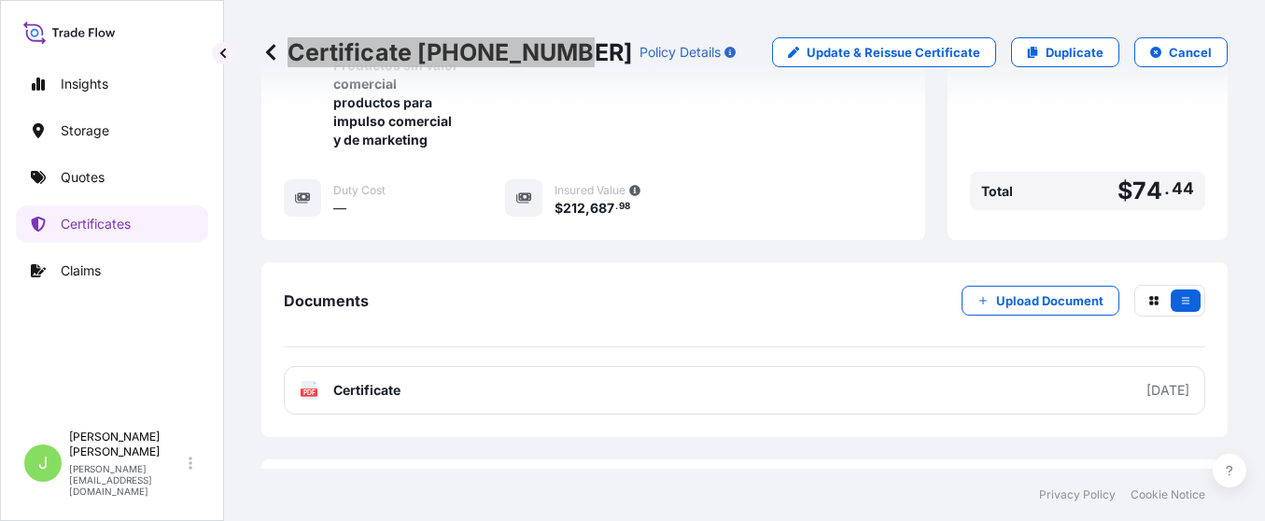
scroll to position [858, 0]
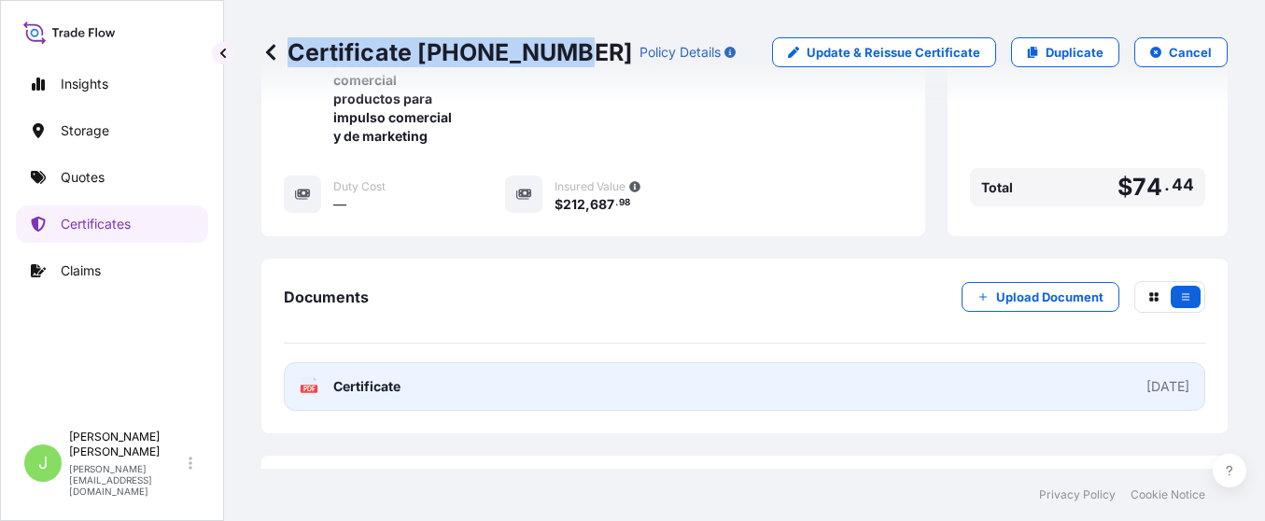
click at [641, 362] on link "PDF Certificate [DATE]" at bounding box center [744, 386] width 921 height 49
